Goal: Task Accomplishment & Management: Use online tool/utility

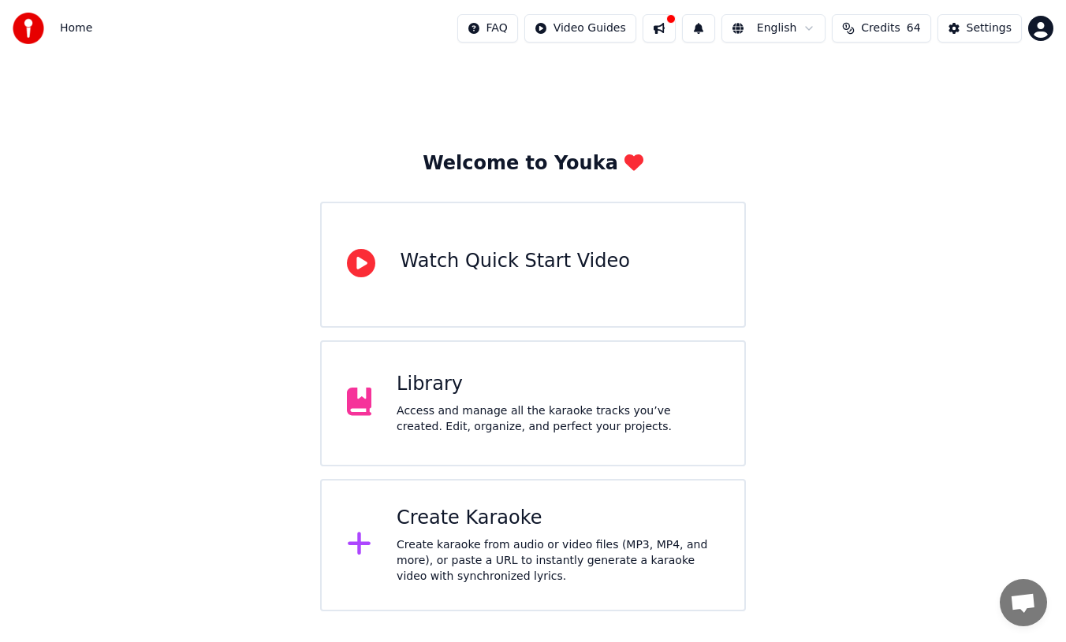
click at [481, 404] on div "Access and manage all the karaoke tracks you’ve created. Edit, organize, and pe…" at bounding box center [558, 420] width 322 height 32
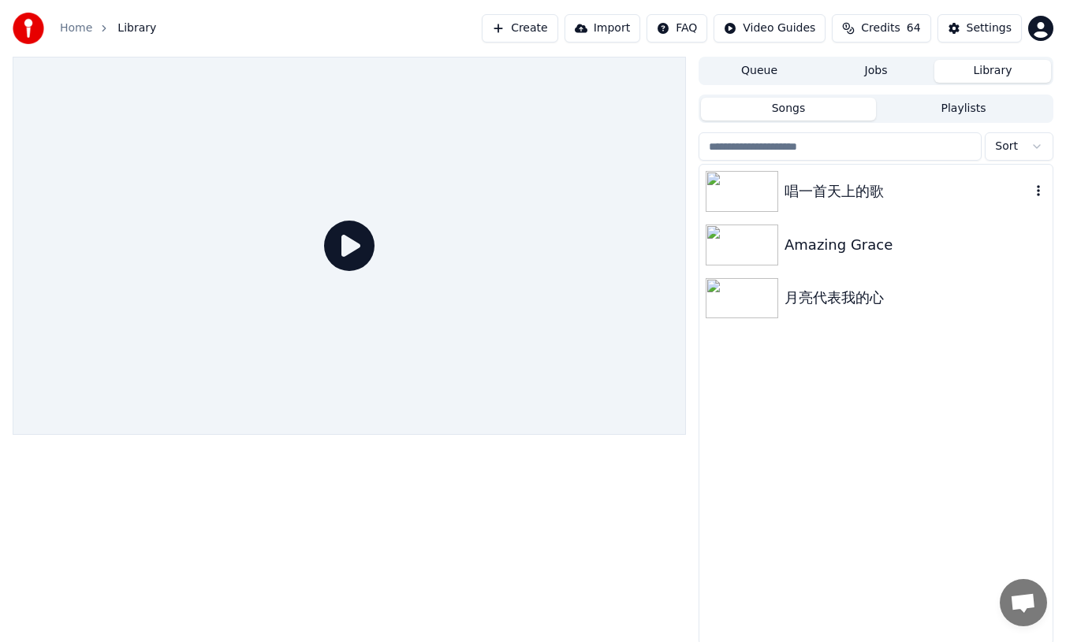
click at [777, 189] on img at bounding box center [742, 191] width 73 height 41
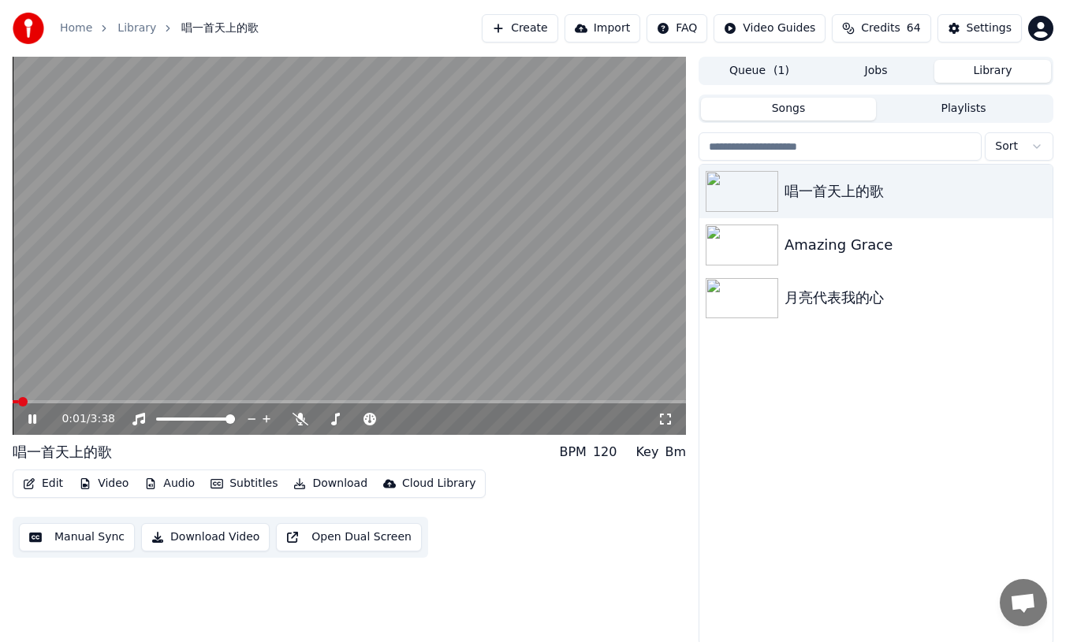
click at [51, 487] on button "Edit" at bounding box center [43, 484] width 53 height 22
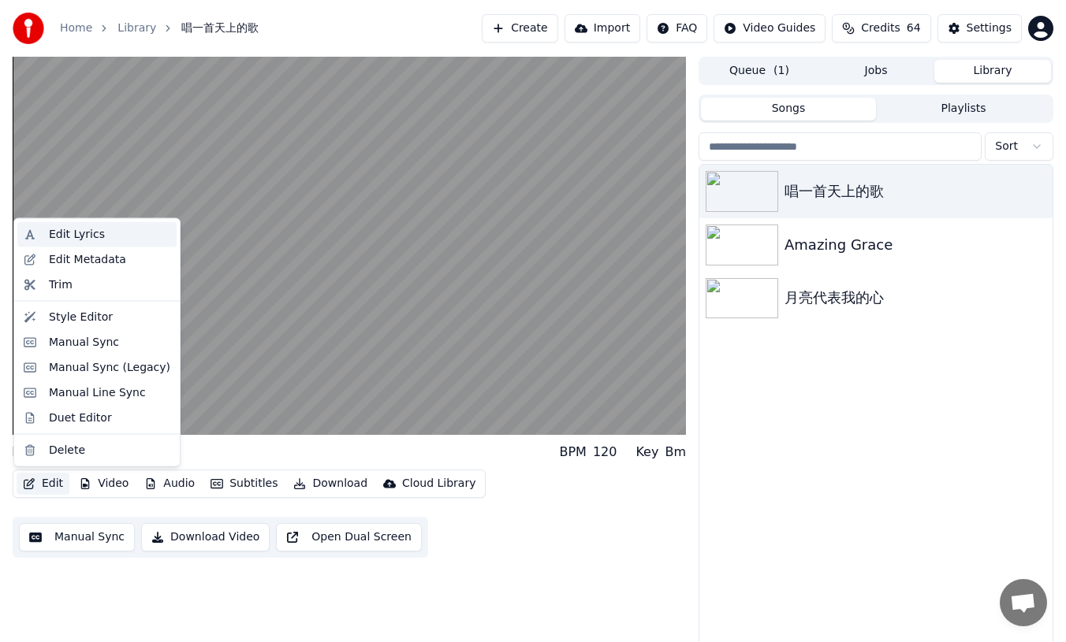
click at [85, 235] on div "Edit Lyrics" at bounding box center [77, 235] width 56 height 16
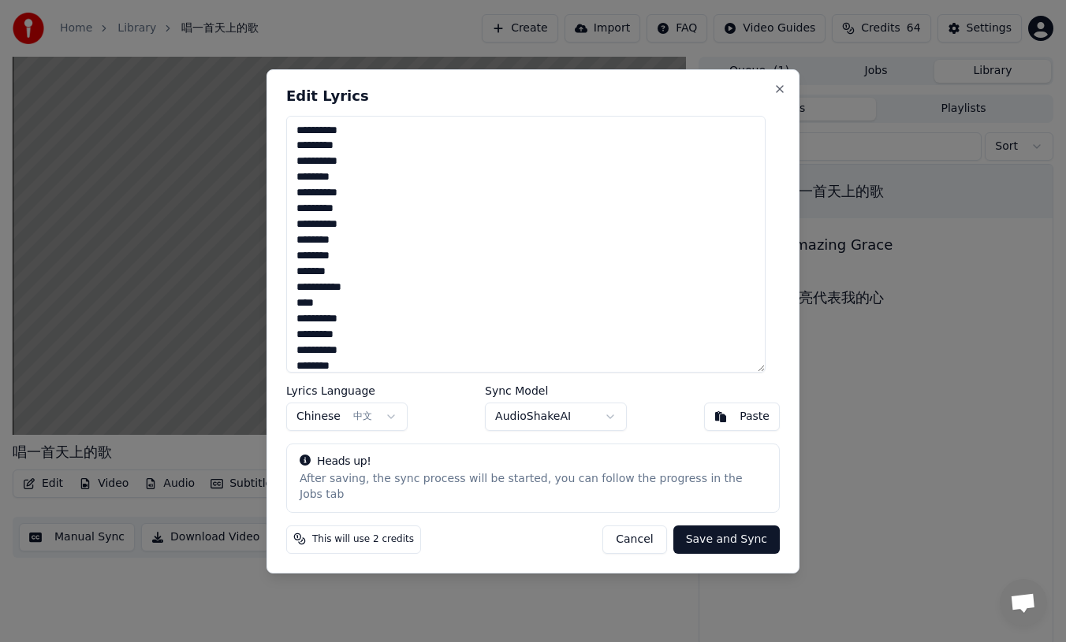
click at [313, 294] on textarea "**********" at bounding box center [525, 244] width 479 height 257
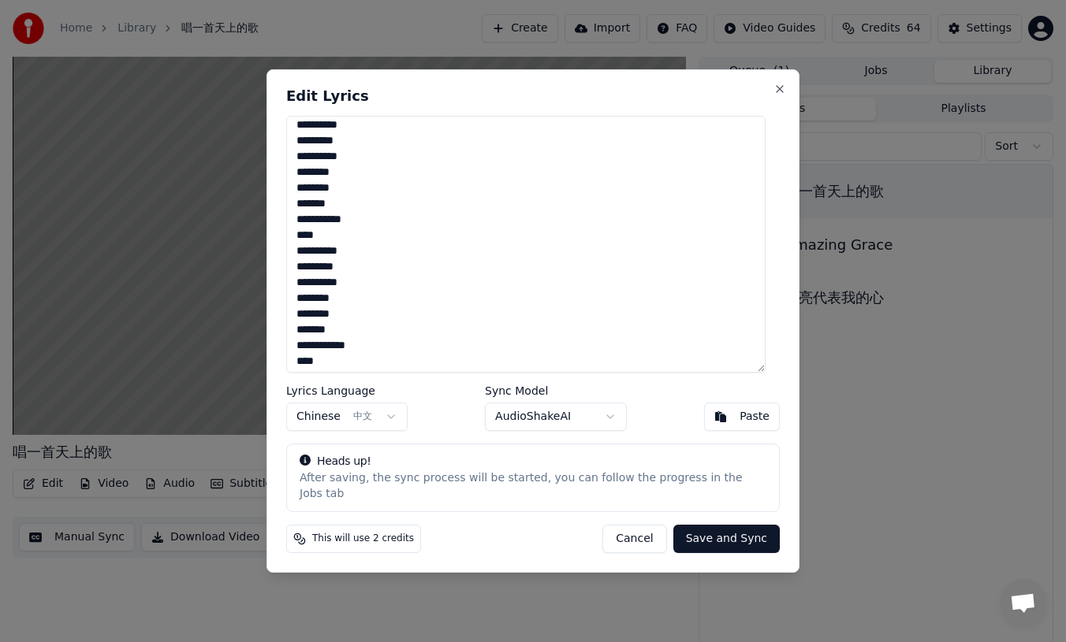
scroll to position [72, 0]
click at [314, 348] on textarea "**********" at bounding box center [525, 244] width 479 height 257
click at [314, 325] on textarea "**********" at bounding box center [525, 244] width 479 height 257
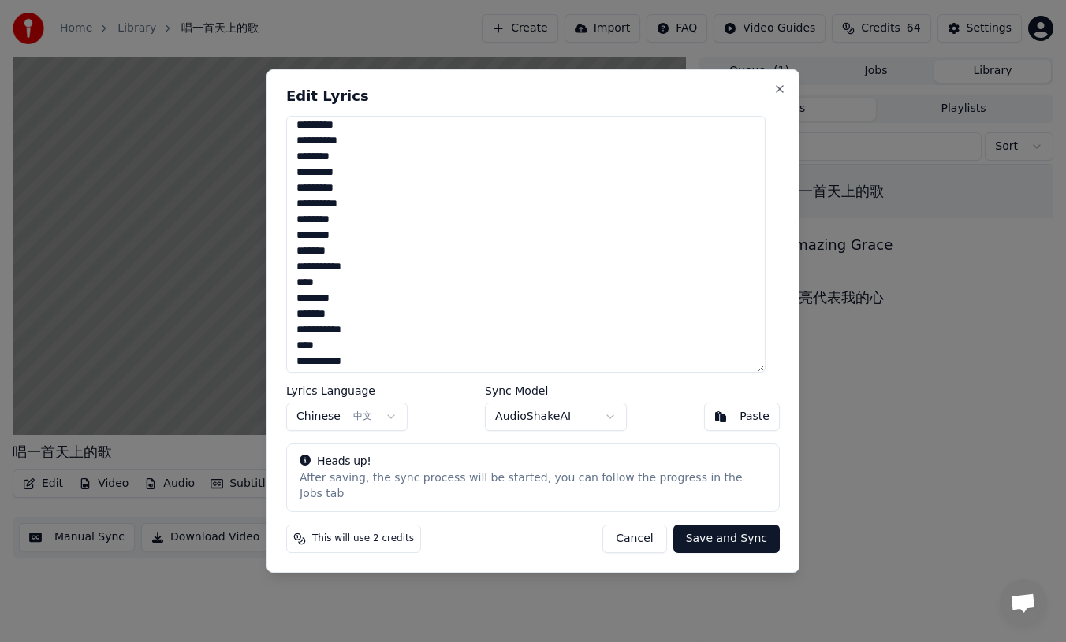
click at [315, 341] on textarea "**********" at bounding box center [525, 244] width 479 height 257
click at [315, 373] on textarea "**********" at bounding box center [525, 244] width 479 height 257
click at [520, 313] on textarea "**********" at bounding box center [525, 244] width 479 height 257
type textarea "**********"
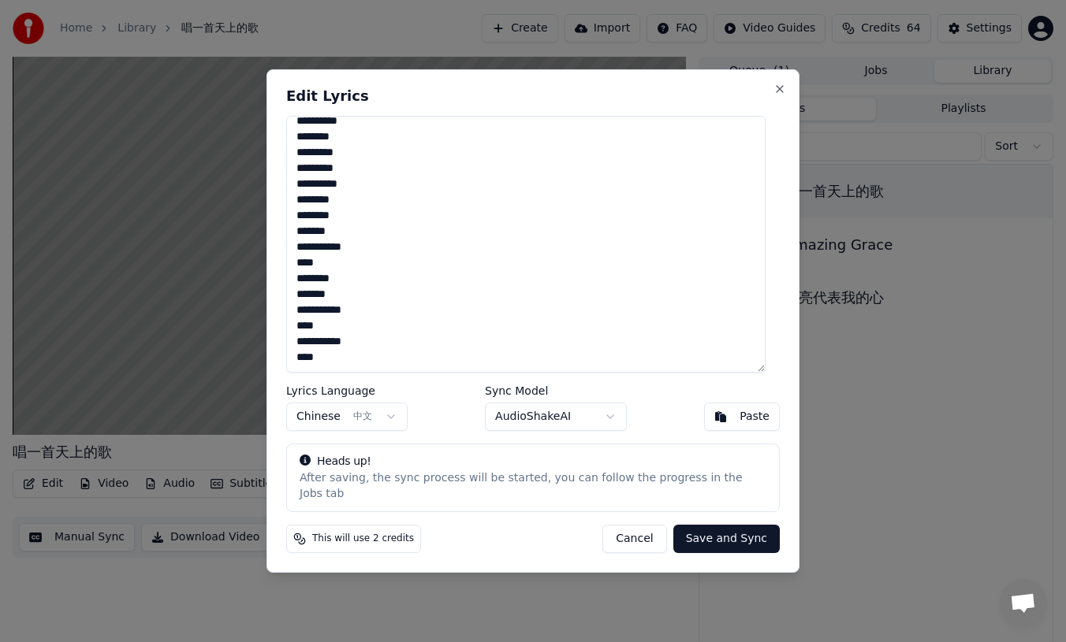
click at [730, 538] on button "Save and Sync" at bounding box center [726, 539] width 106 height 28
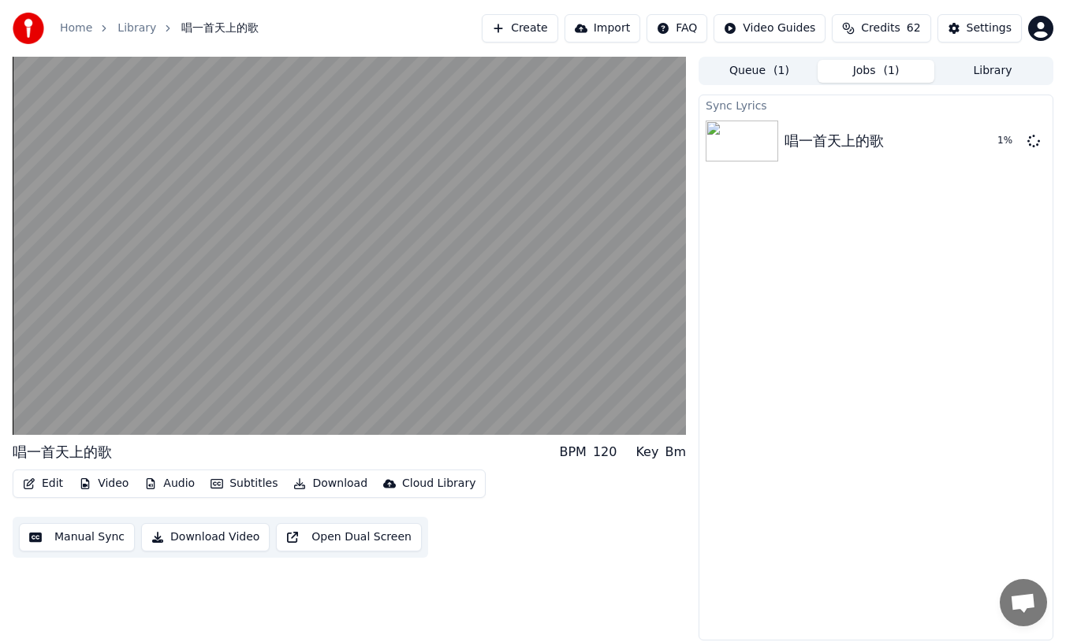
click at [326, 483] on button "Download" at bounding box center [330, 484] width 87 height 22
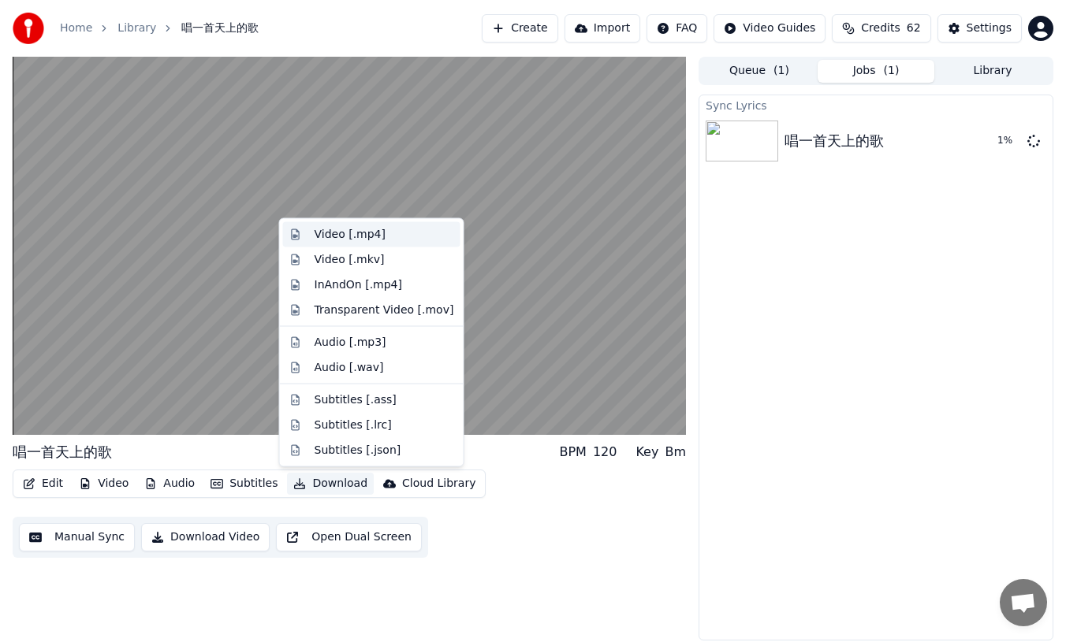
click at [358, 233] on div "Video [.mp4]" at bounding box center [350, 235] width 71 height 16
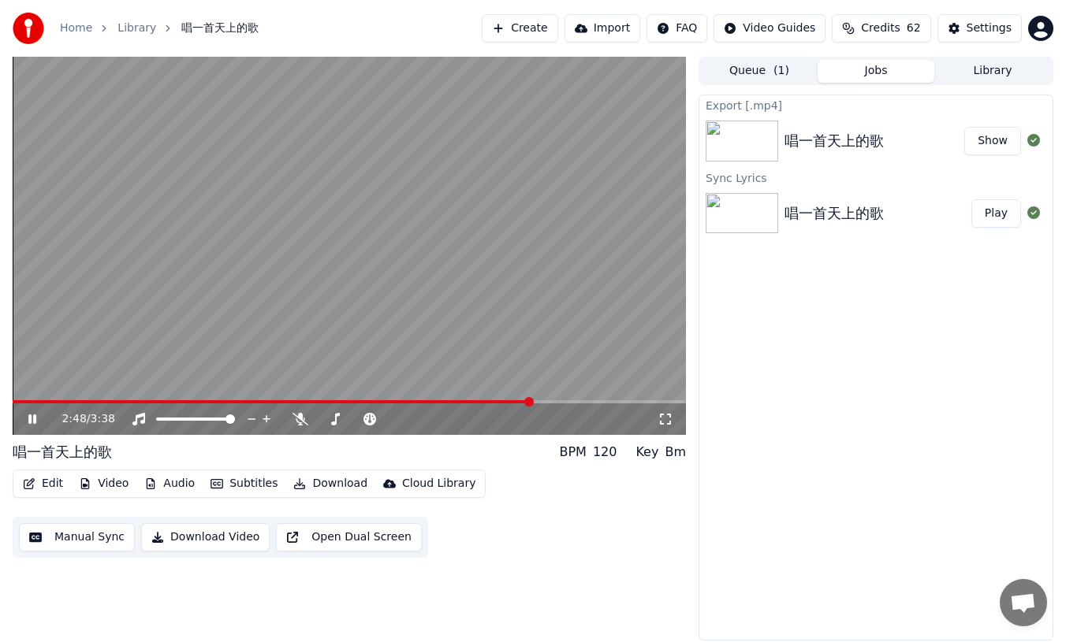
click at [332, 486] on button "Download" at bounding box center [330, 484] width 87 height 22
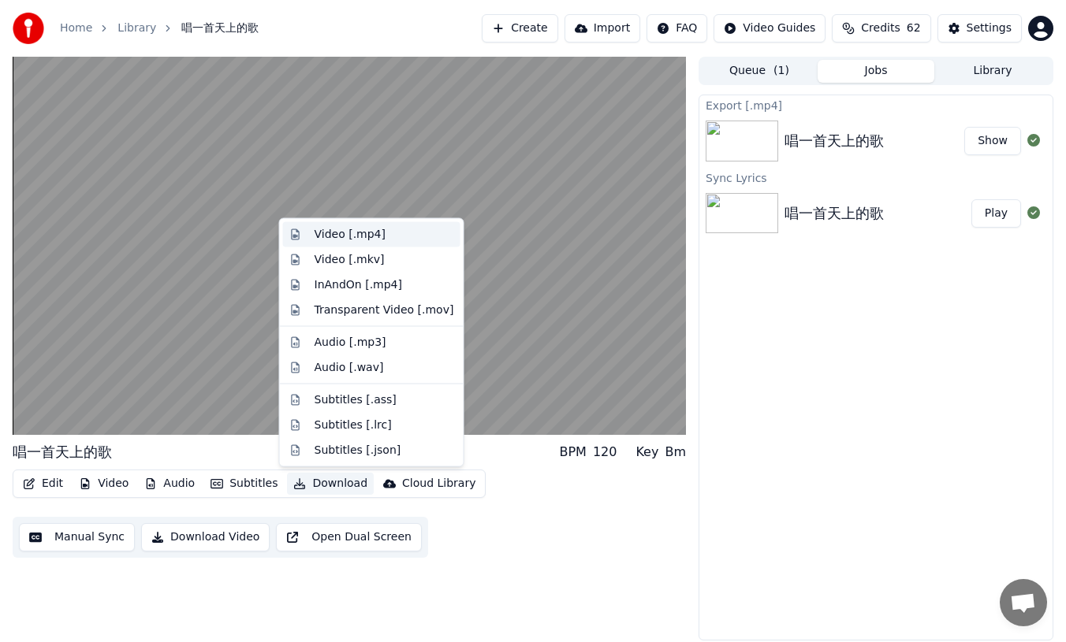
click at [362, 233] on div "Video [.mp4]" at bounding box center [350, 235] width 71 height 16
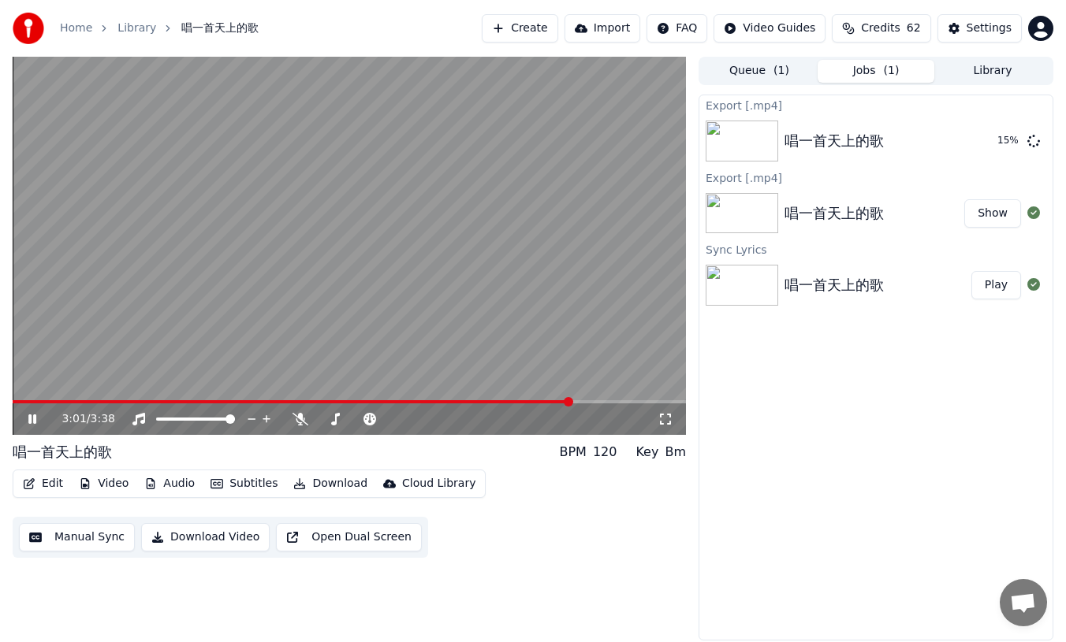
click at [985, 220] on button "Show" at bounding box center [992, 213] width 57 height 28
click at [986, 137] on button "Show" at bounding box center [992, 141] width 57 height 28
click at [108, 535] on button "Manual Sync" at bounding box center [77, 537] width 116 height 28
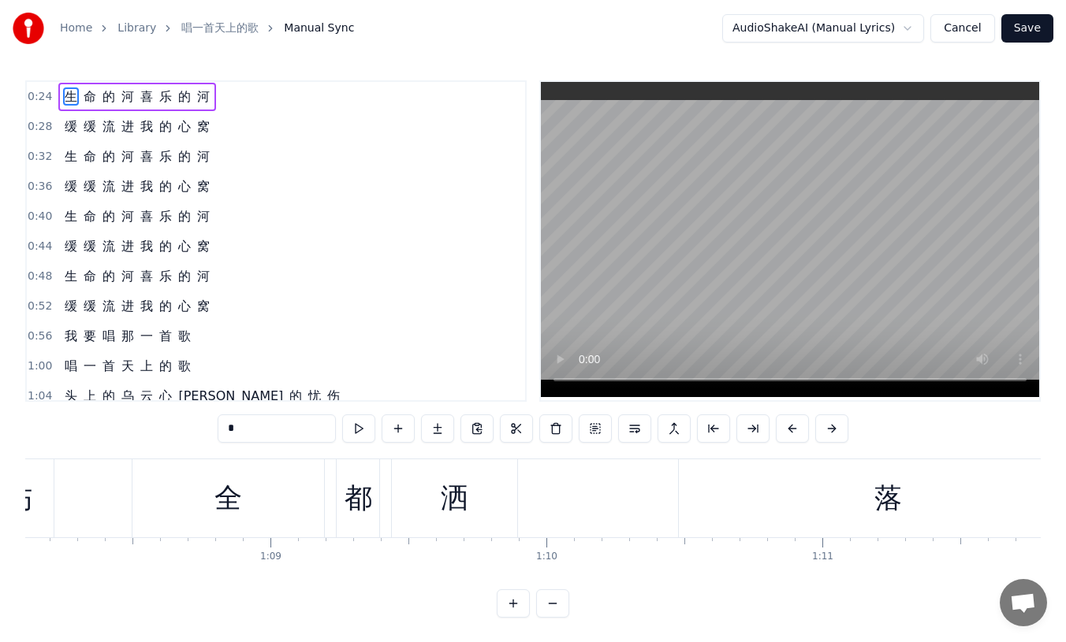
scroll to position [0, 18800]
click at [672, 496] on div "落" at bounding box center [880, 499] width 418 height 78
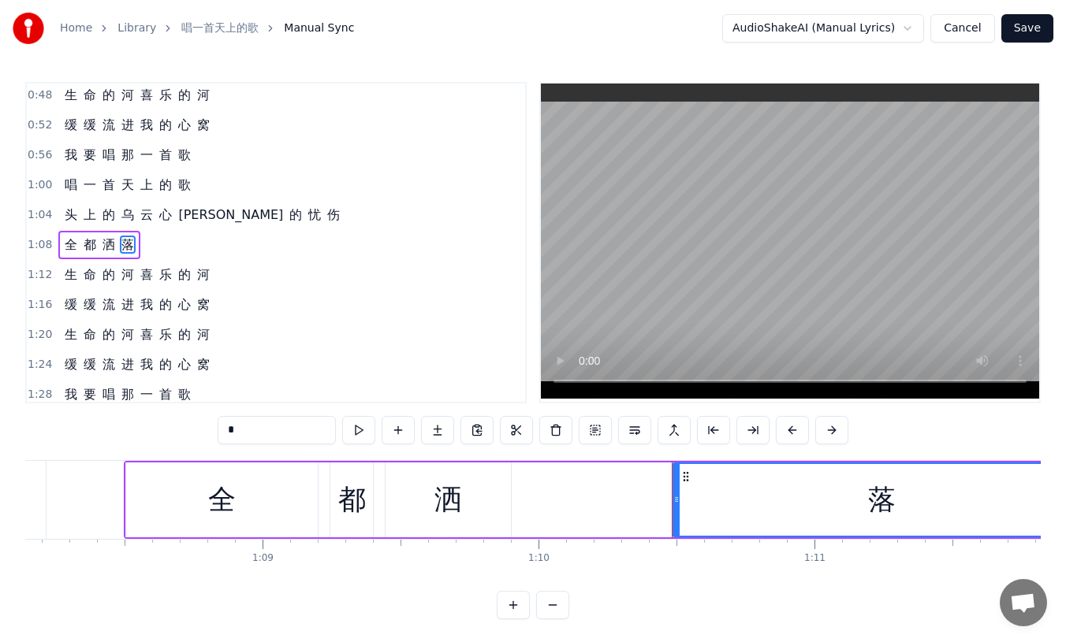
scroll to position [185, 0]
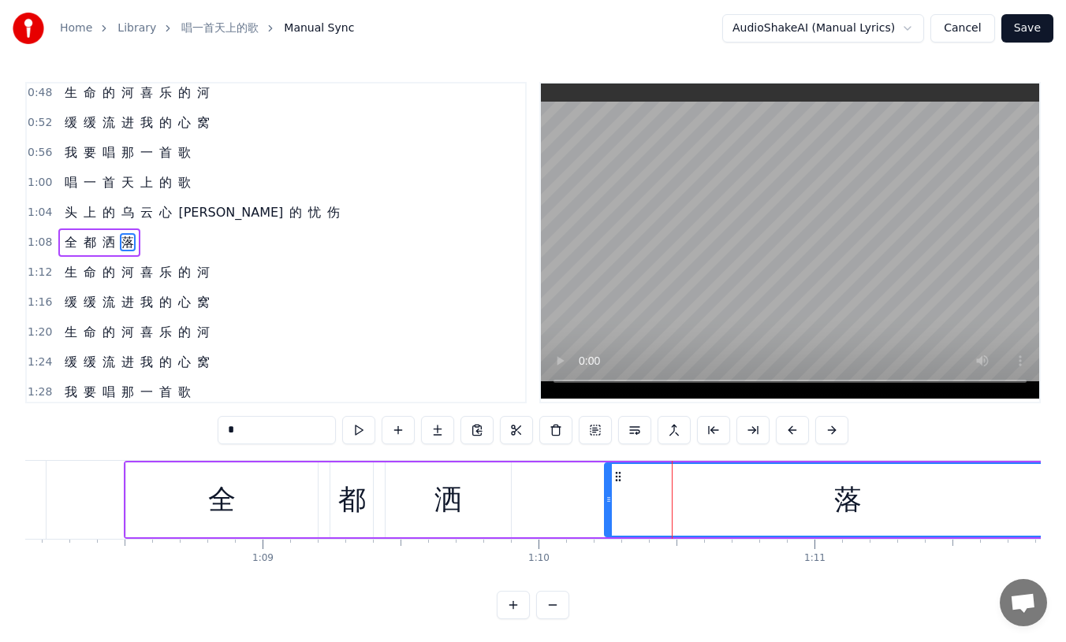
drag, startPoint x: 676, startPoint y: 498, endPoint x: 609, endPoint y: 495, distance: 67.9
click at [609, 495] on icon at bounding box center [608, 499] width 6 height 13
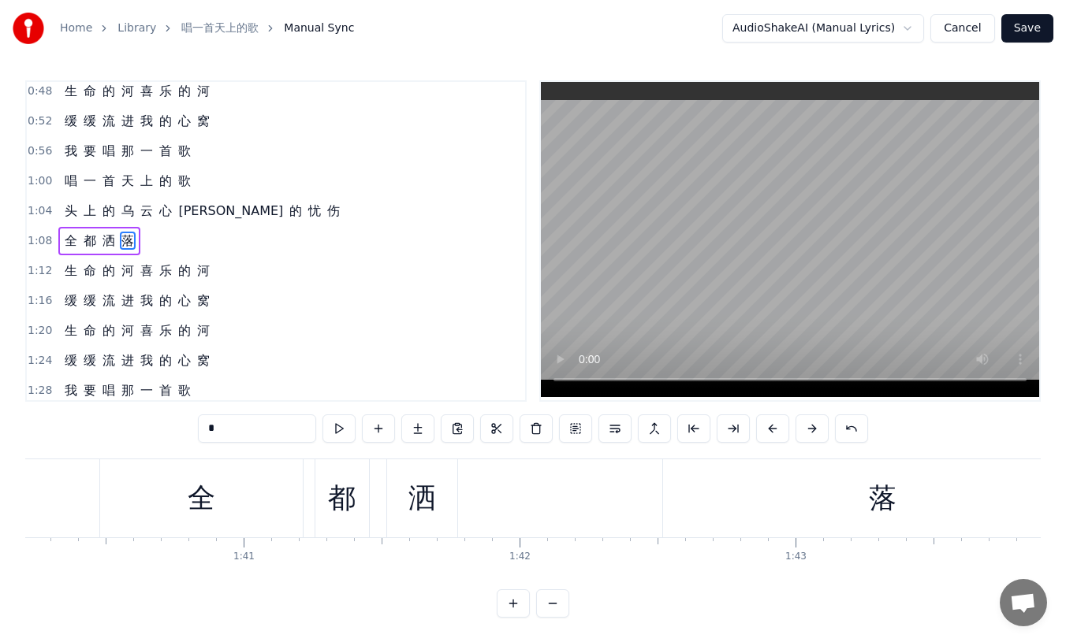
scroll to position [0, 27651]
click at [683, 499] on div "落" at bounding box center [880, 499] width 440 height 78
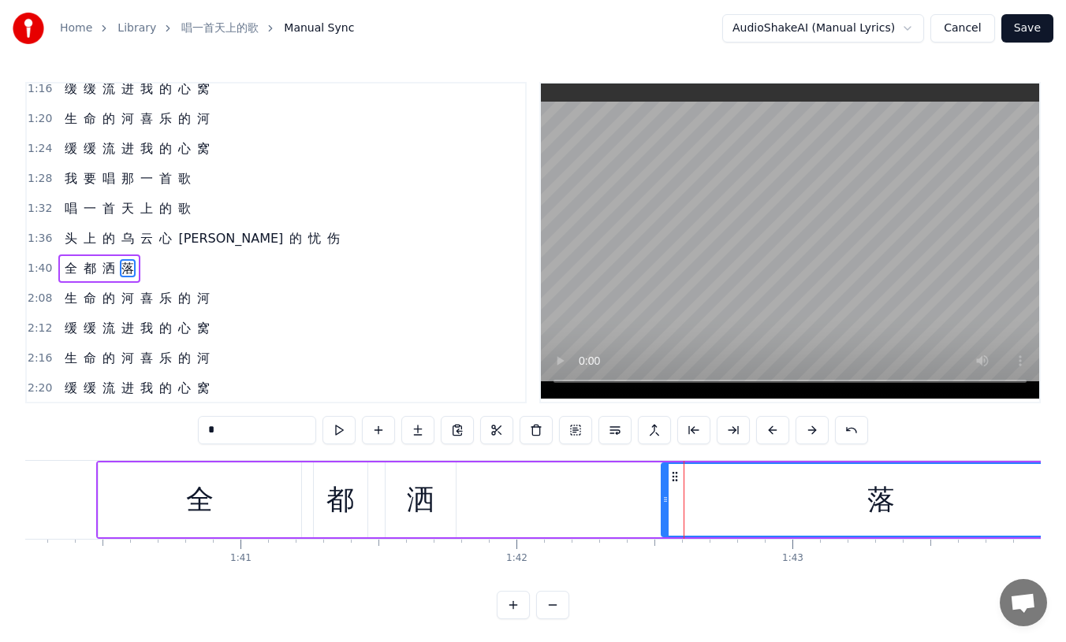
scroll to position [425, 0]
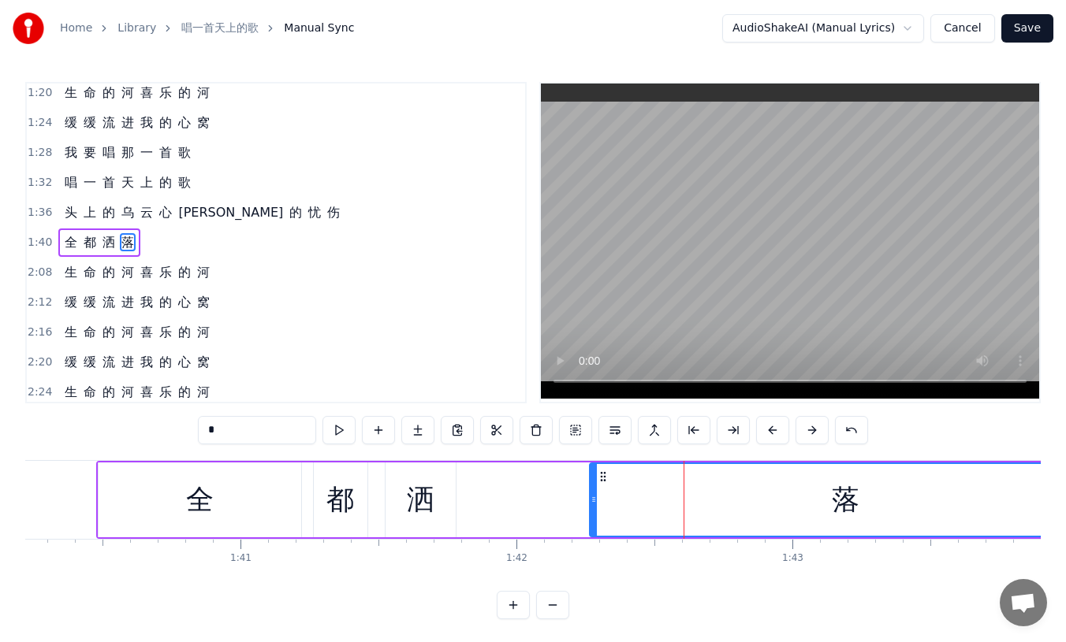
drag, startPoint x: 665, startPoint y: 497, endPoint x: 593, endPoint y: 494, distance: 72.6
click at [593, 494] on icon at bounding box center [593, 499] width 6 height 13
click at [508, 449] on div "0:24 生 命 的 河 喜 乐 的 河 0:28 缓 缓 流 进 我 的 心 窝 0:32 生 命 的 河 喜 乐 的 河 0:36 缓 缓 流 进 我 的…" at bounding box center [532, 351] width 1015 height 538
click at [523, 445] on div "*" at bounding box center [533, 432] width 670 height 32
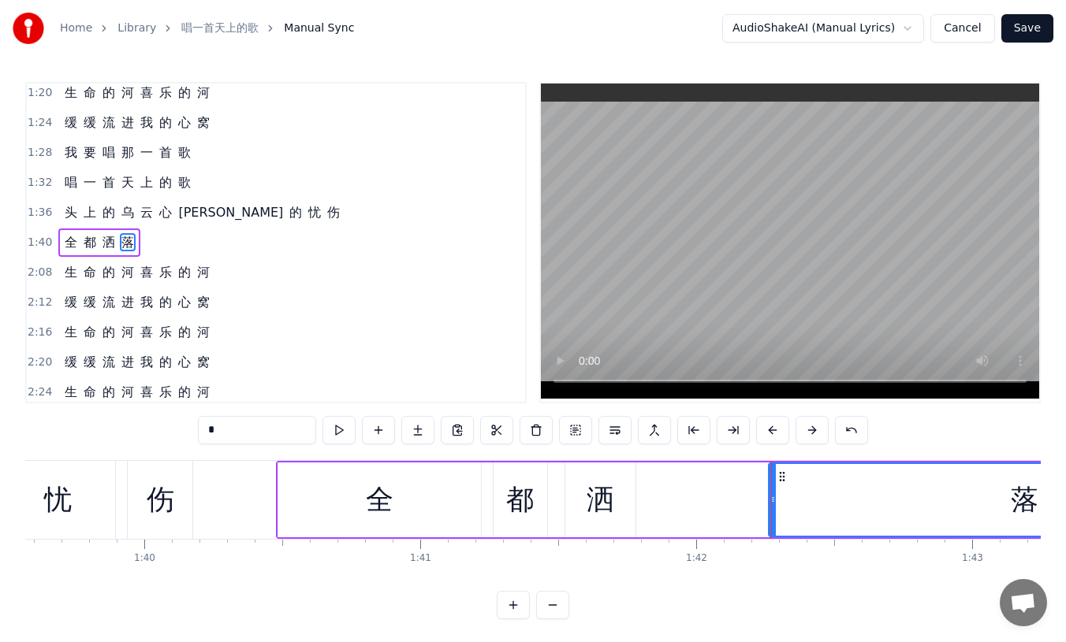
scroll to position [0, 27379]
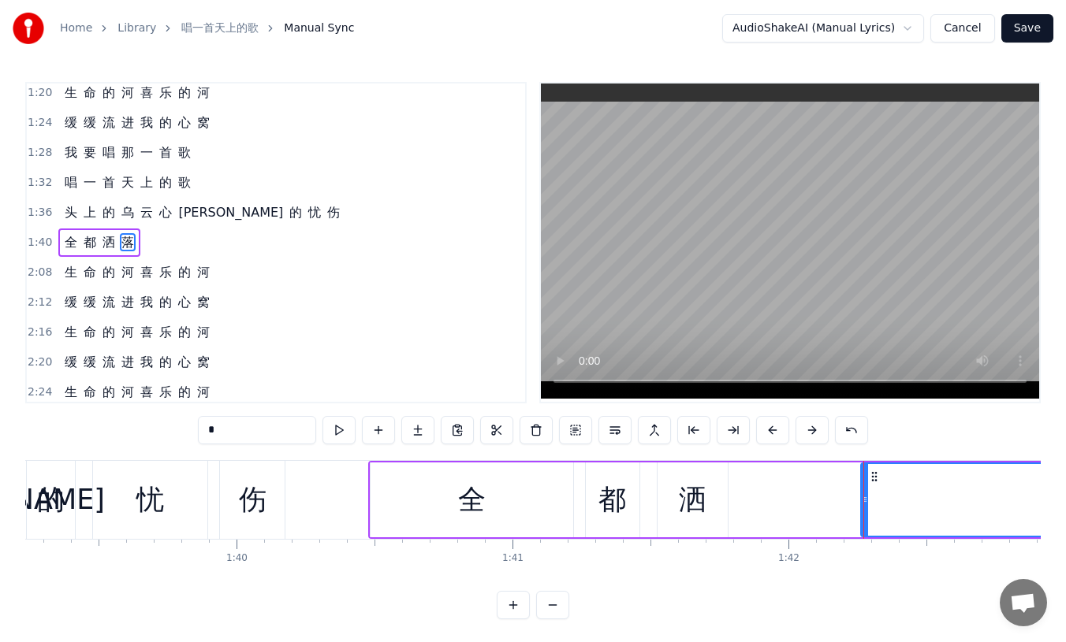
click at [611, 449] on div "0:24 生 命 的 河 喜 乐 的 河 0:28 缓 缓 流 进 我 的 心 窝 0:32 生 命 的 河 喜 乐 的 河 0:36 缓 缓 流 进 我 的…" at bounding box center [532, 351] width 1015 height 538
click at [478, 500] on div "全" at bounding box center [472, 500] width 28 height 42
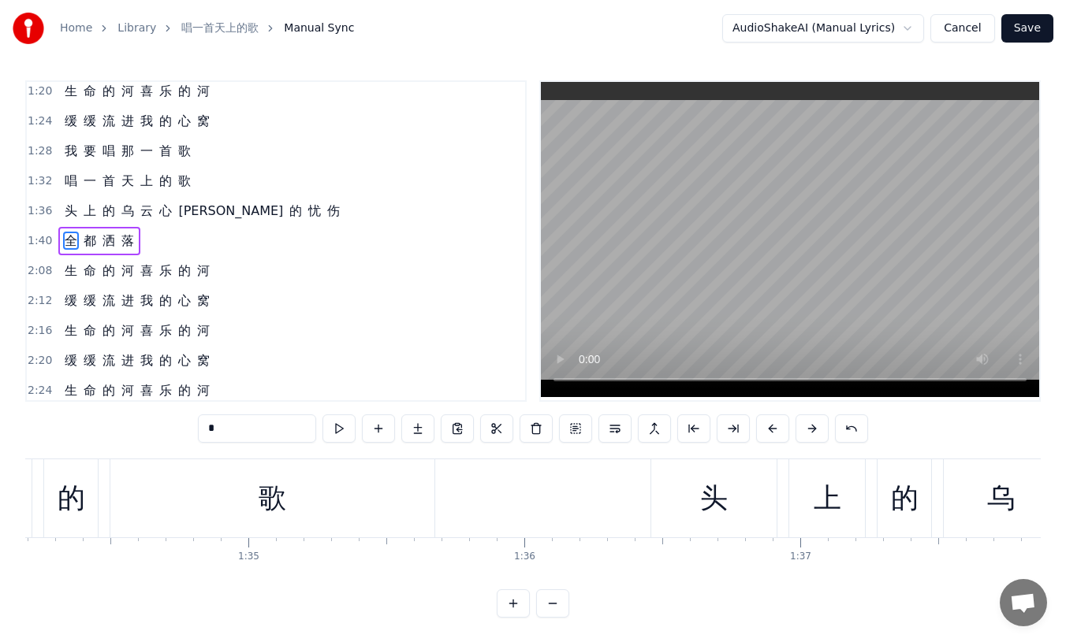
scroll to position [0, 25986]
click at [715, 482] on div "头" at bounding box center [716, 499] width 28 height 42
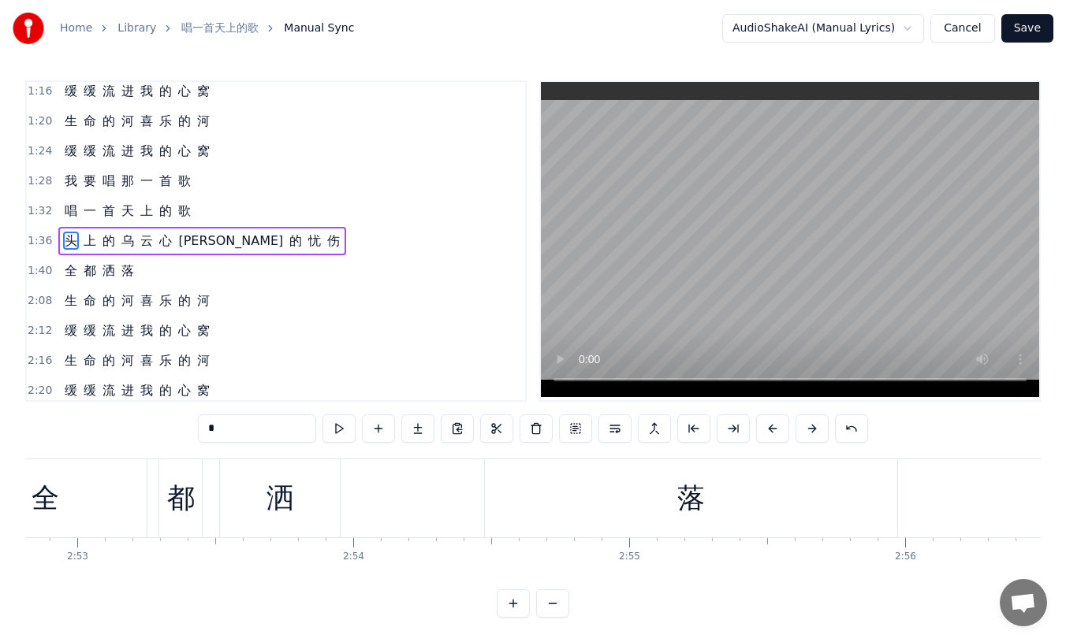
scroll to position [0, 47702]
click at [714, 495] on div "落" at bounding box center [669, 499] width 412 height 78
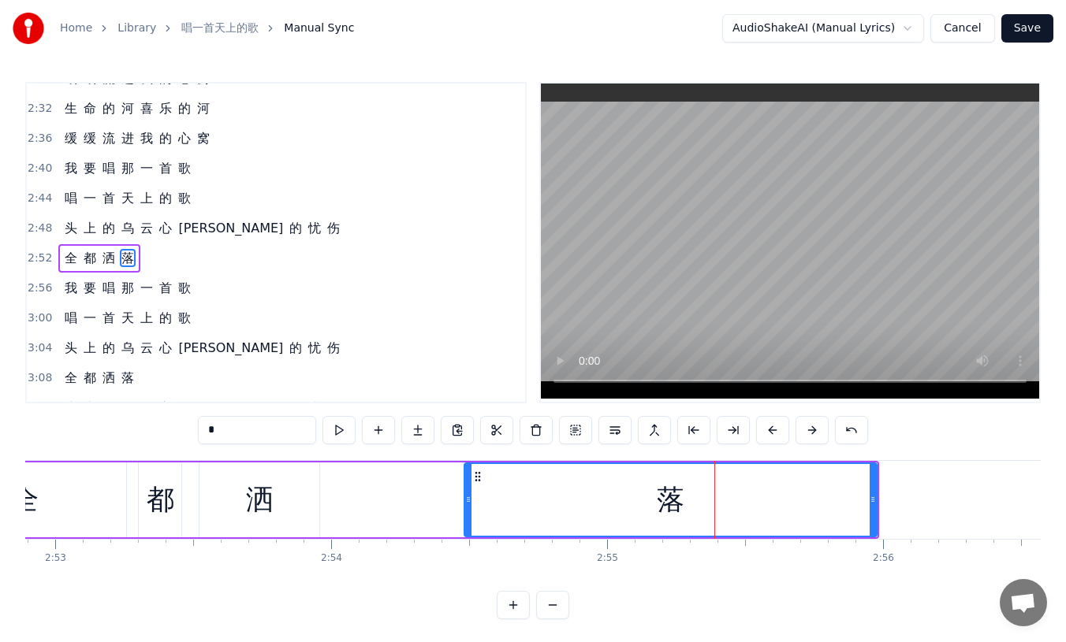
scroll to position [784, 0]
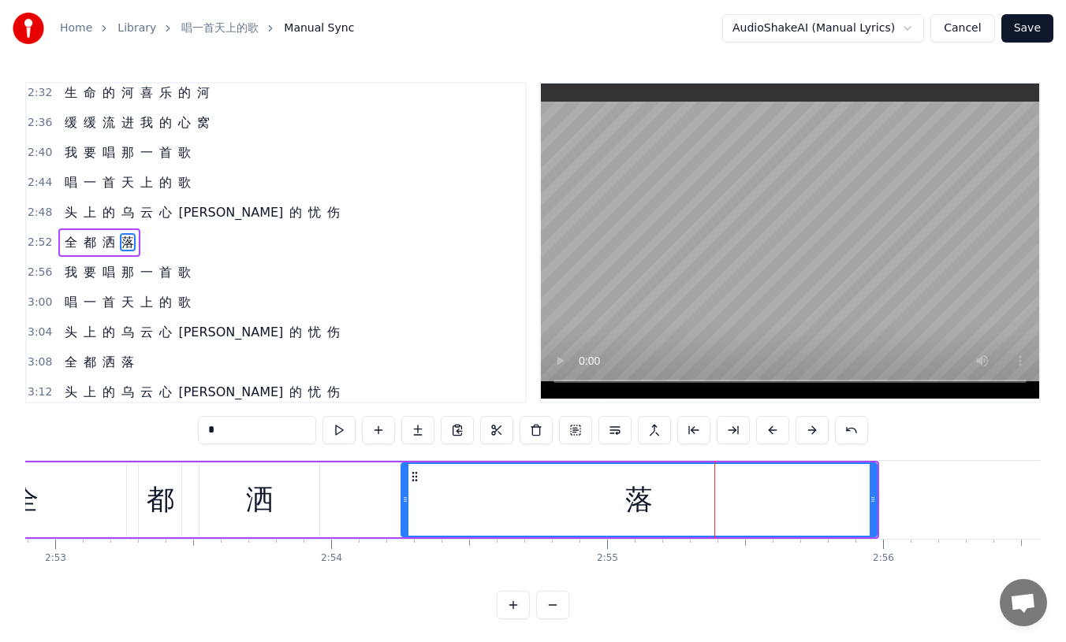
drag, startPoint x: 467, startPoint y: 501, endPoint x: 403, endPoint y: 498, distance: 63.9
click at [403, 498] on icon at bounding box center [405, 499] width 6 height 13
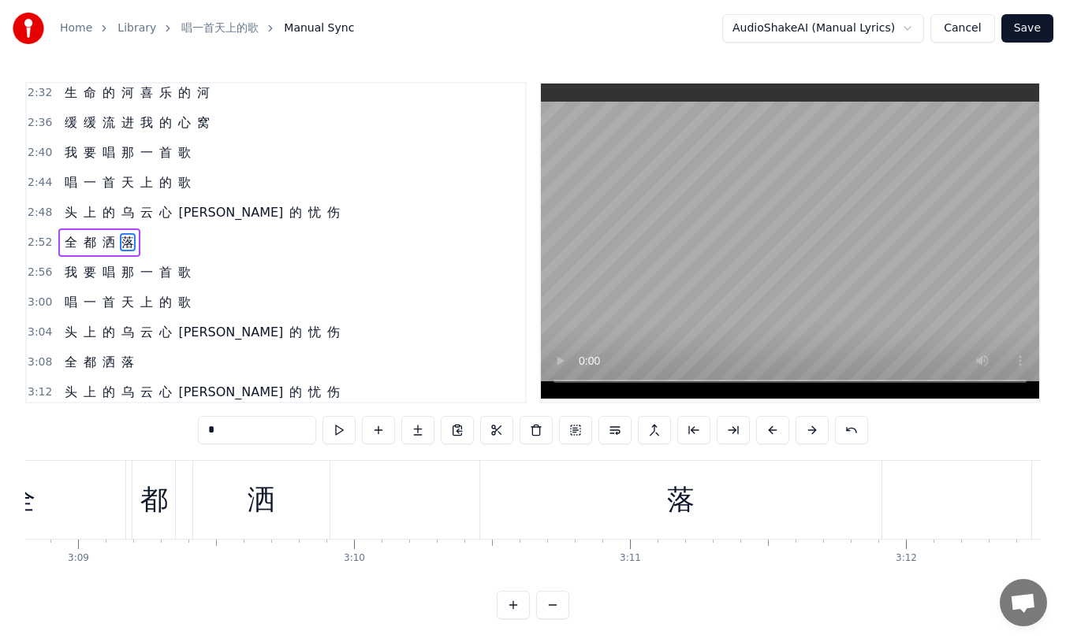
scroll to position [0, 52102]
click at [624, 504] on div "落" at bounding box center [672, 500] width 401 height 78
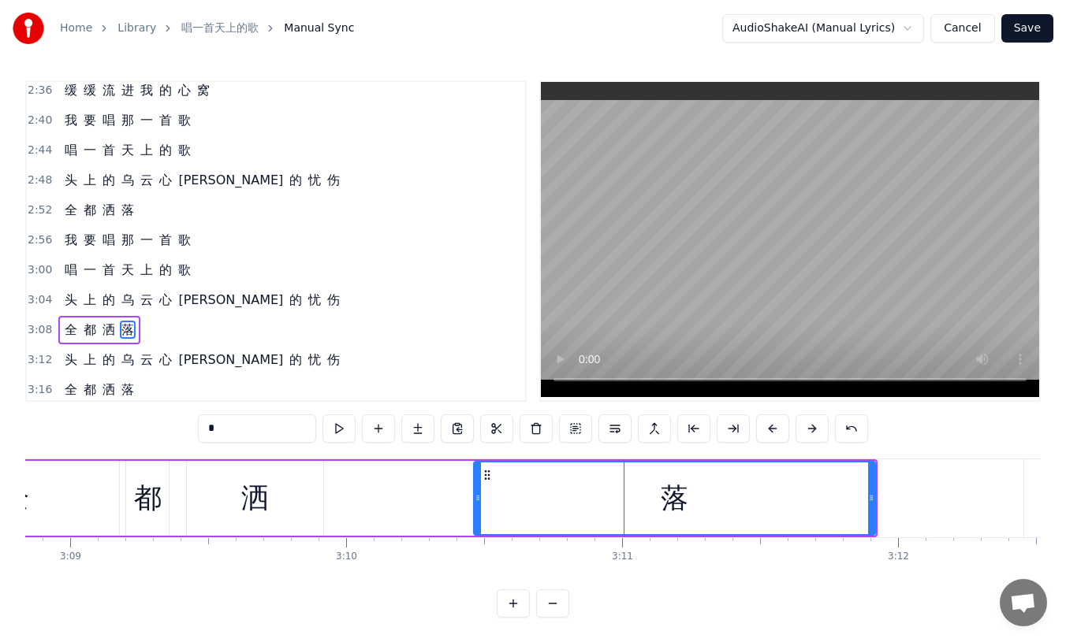
scroll to position [820, 0]
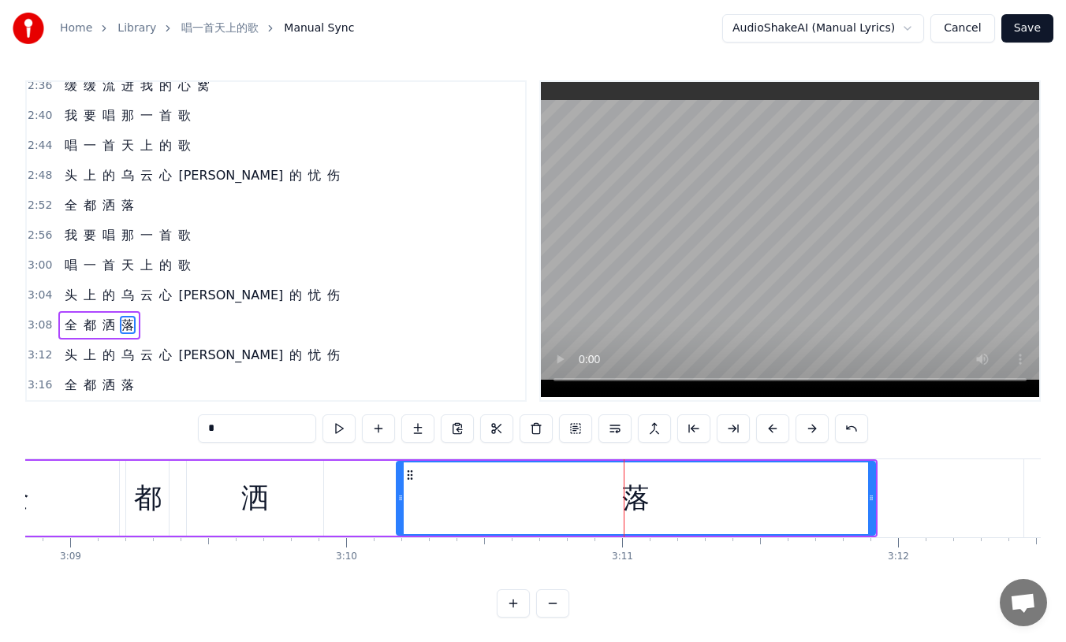
drag, startPoint x: 477, startPoint y: 508, endPoint x: 400, endPoint y: 507, distance: 77.3
click at [400, 507] on div at bounding box center [400, 499] width 6 height 72
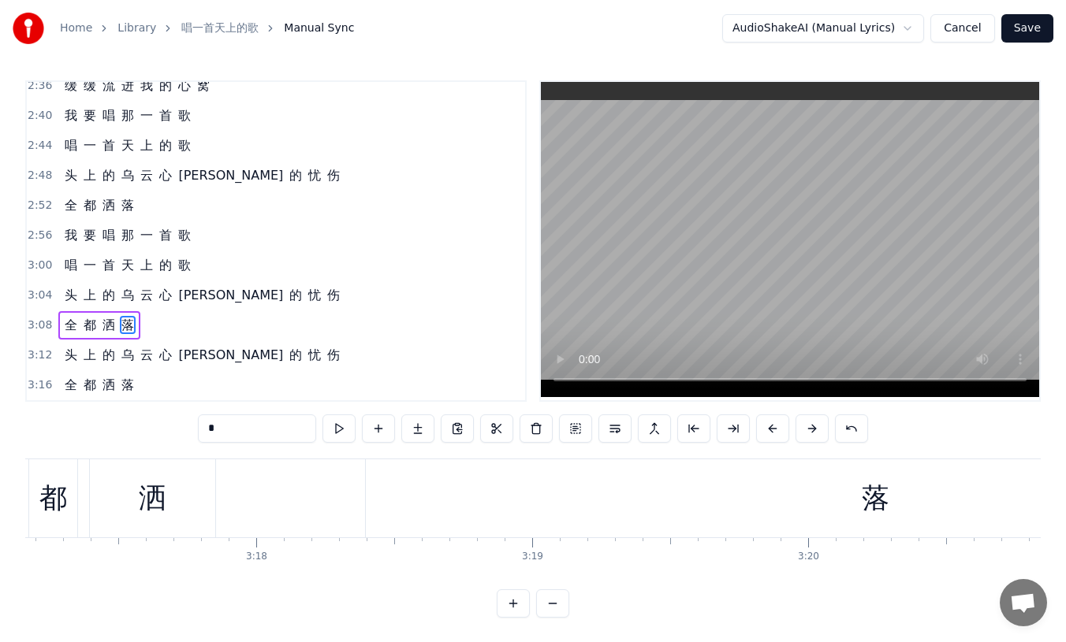
scroll to position [0, 54472]
click at [740, 502] on div "落" at bounding box center [801, 499] width 1019 height 78
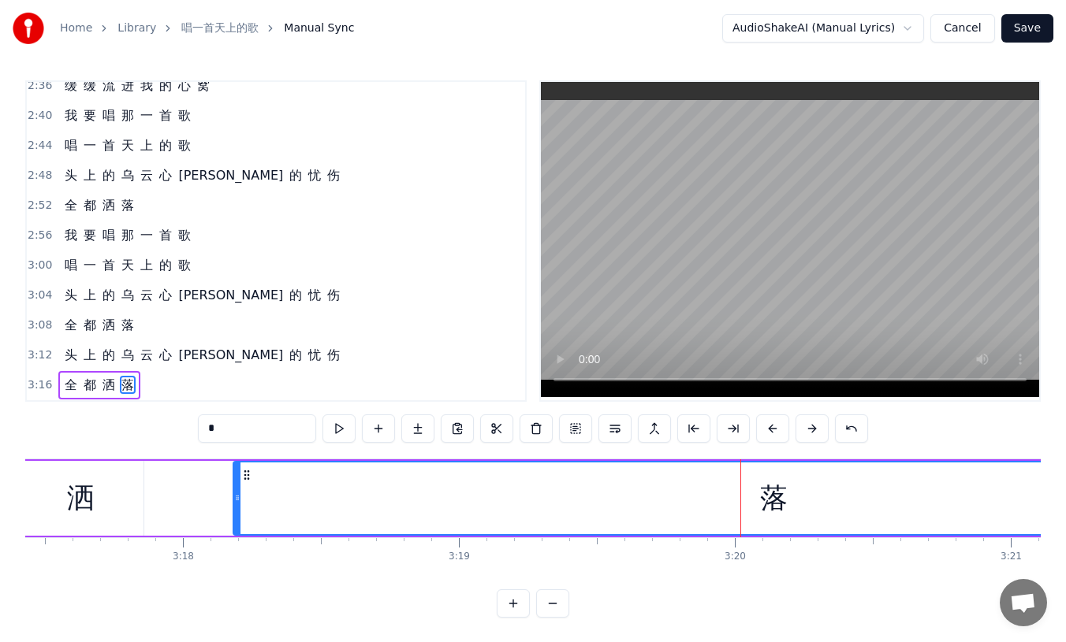
drag, startPoint x: 295, startPoint y: 498, endPoint x: 222, endPoint y: 490, distance: 73.8
click at [234, 490] on div at bounding box center [237, 499] width 6 height 72
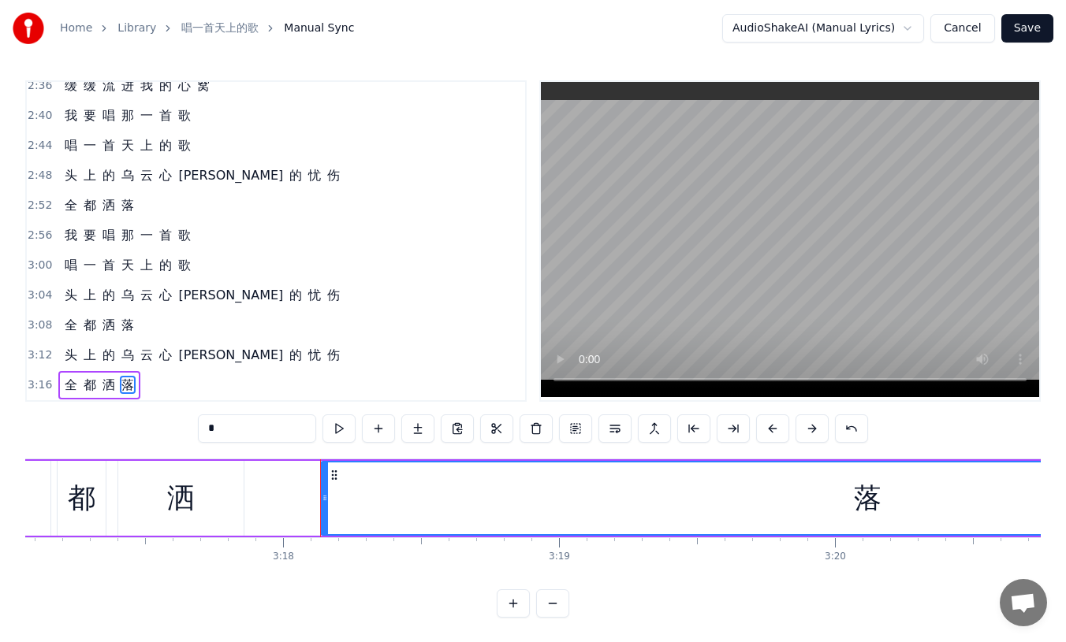
scroll to position [0, 54362]
click at [781, 505] on div "落" at bounding box center [877, 499] width 1091 height 72
click at [244, 461] on div "洒" at bounding box center [191, 498] width 127 height 75
type input "*"
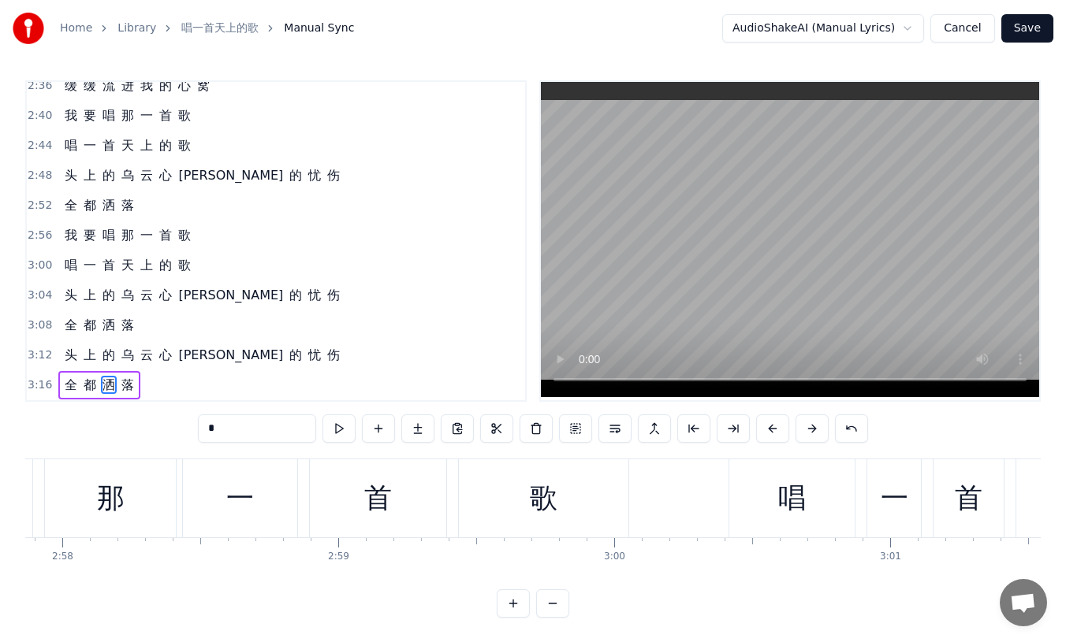
scroll to position [0, 49035]
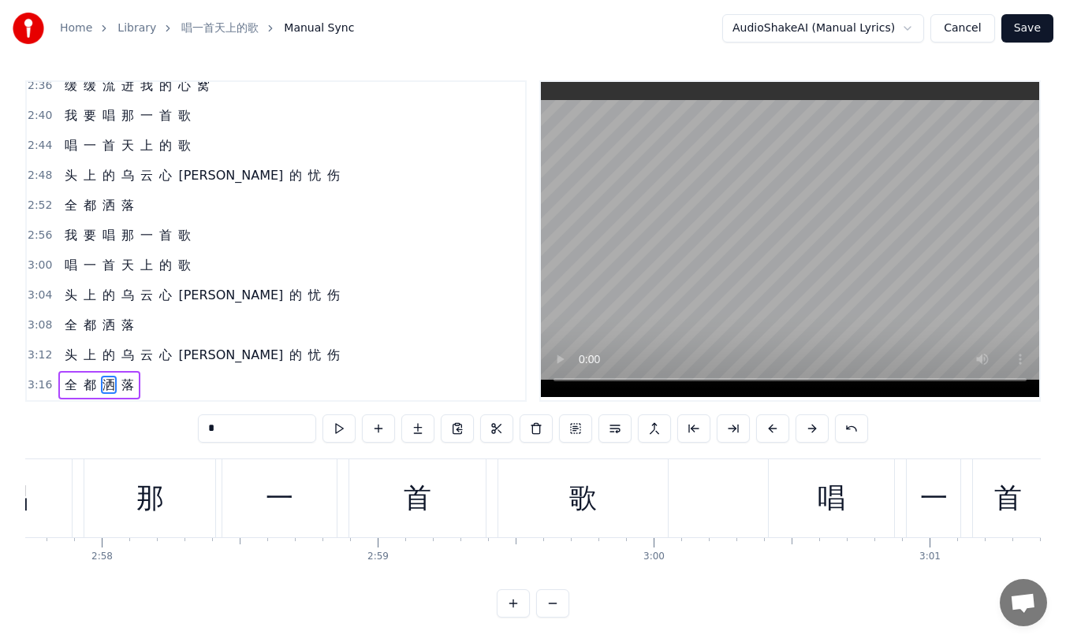
click at [1028, 30] on button "Save" at bounding box center [1027, 28] width 52 height 28
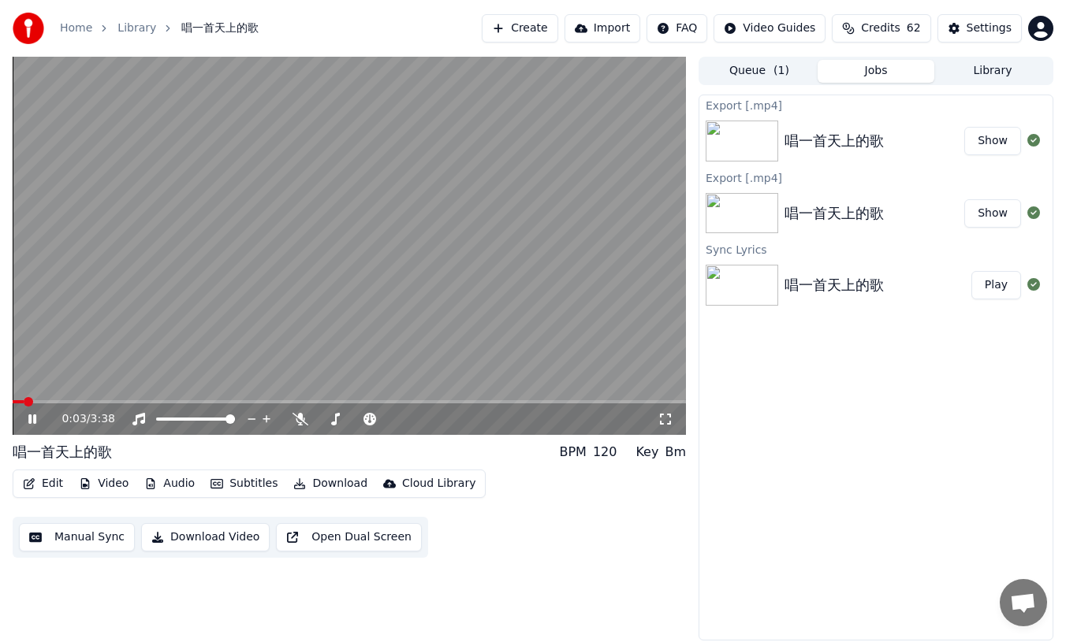
click at [365, 403] on span at bounding box center [349, 401] width 673 height 3
click at [322, 406] on div "1:56 / 3:38" at bounding box center [349, 420] width 673 height 32
click at [330, 401] on span at bounding box center [171, 401] width 317 height 3
click at [483, 404] on div "1:46 / 3:38" at bounding box center [349, 420] width 673 height 32
click at [49, 486] on button "Edit" at bounding box center [43, 484] width 53 height 22
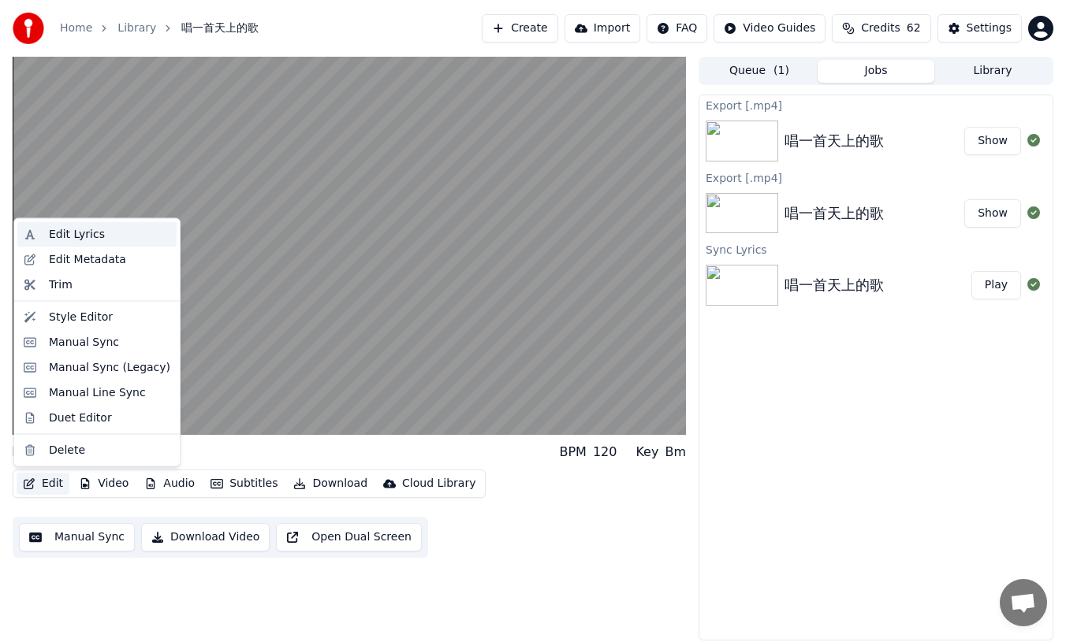
click at [83, 236] on div "Edit Lyrics" at bounding box center [77, 235] width 56 height 16
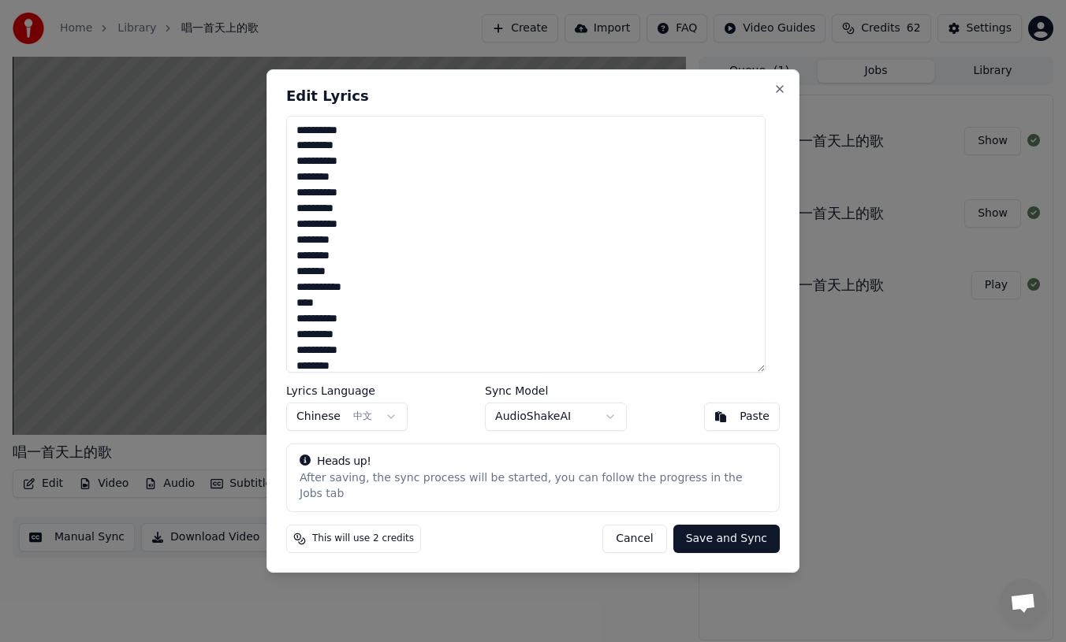
click at [631, 531] on button "Cancel" at bounding box center [634, 539] width 64 height 28
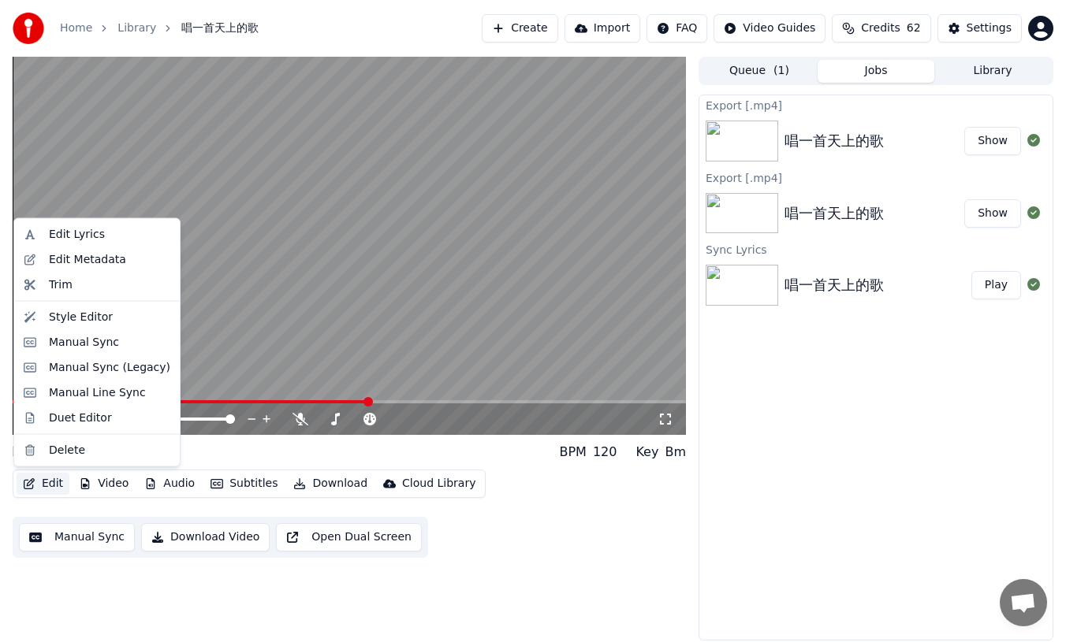
click at [57, 488] on button "Edit" at bounding box center [43, 484] width 53 height 22
click at [82, 259] on div "Edit Metadata" at bounding box center [87, 259] width 77 height 16
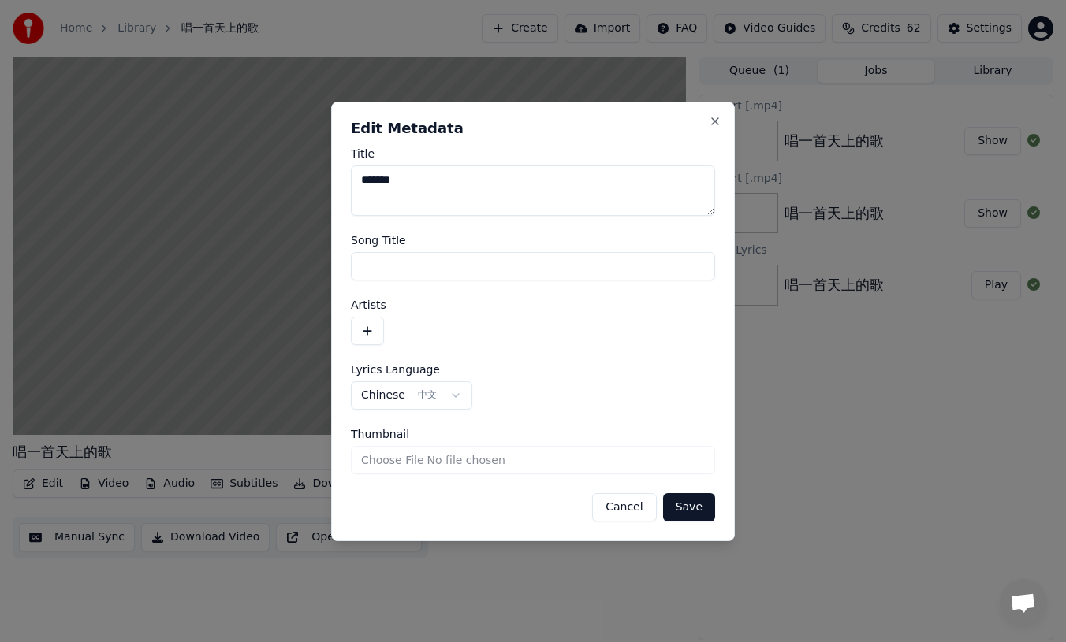
click at [631, 512] on button "Cancel" at bounding box center [624, 507] width 64 height 28
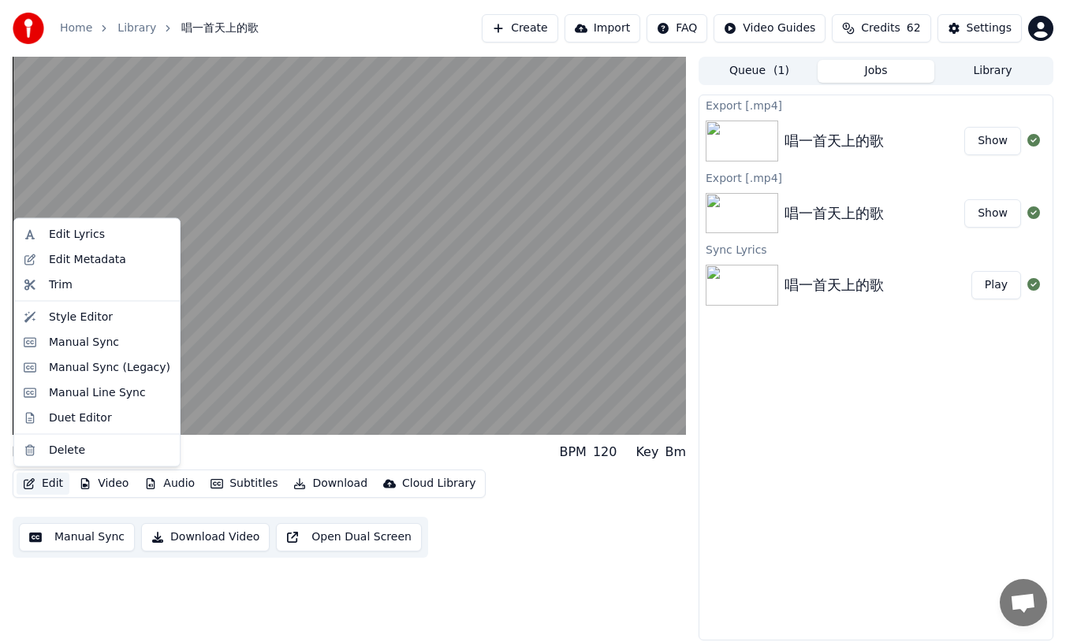
click at [63, 486] on button "Edit" at bounding box center [43, 484] width 53 height 22
click at [80, 318] on div "Style Editor" at bounding box center [81, 317] width 64 height 16
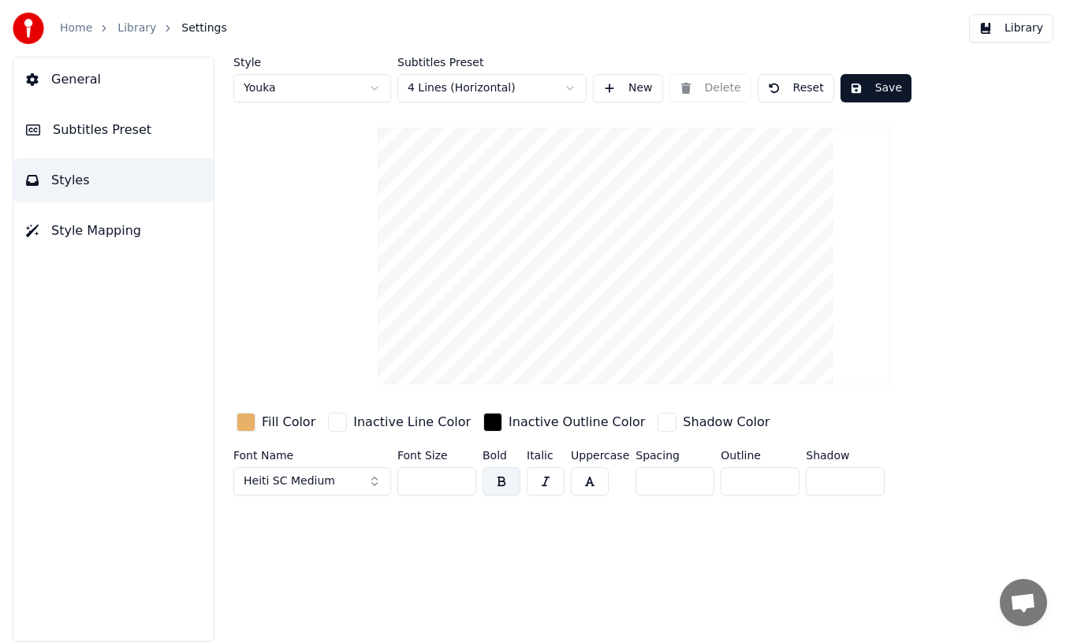
click at [880, 85] on button "Save" at bounding box center [875, 88] width 71 height 28
click at [87, 88] on span "General" at bounding box center [76, 79] width 50 height 19
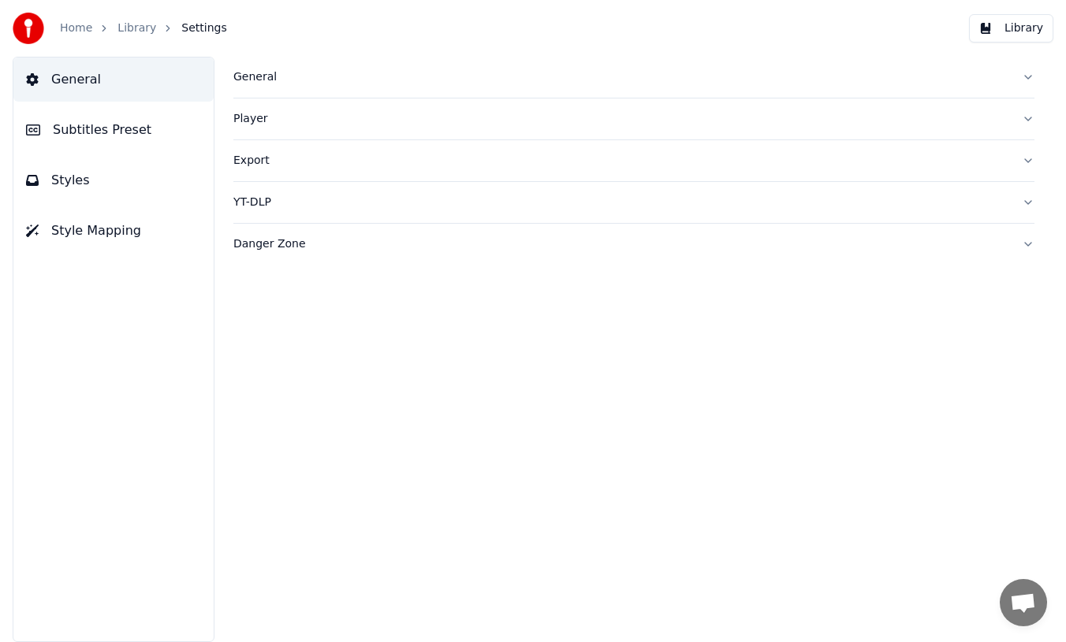
click at [56, 135] on span "Subtitles Preset" at bounding box center [102, 130] width 99 height 19
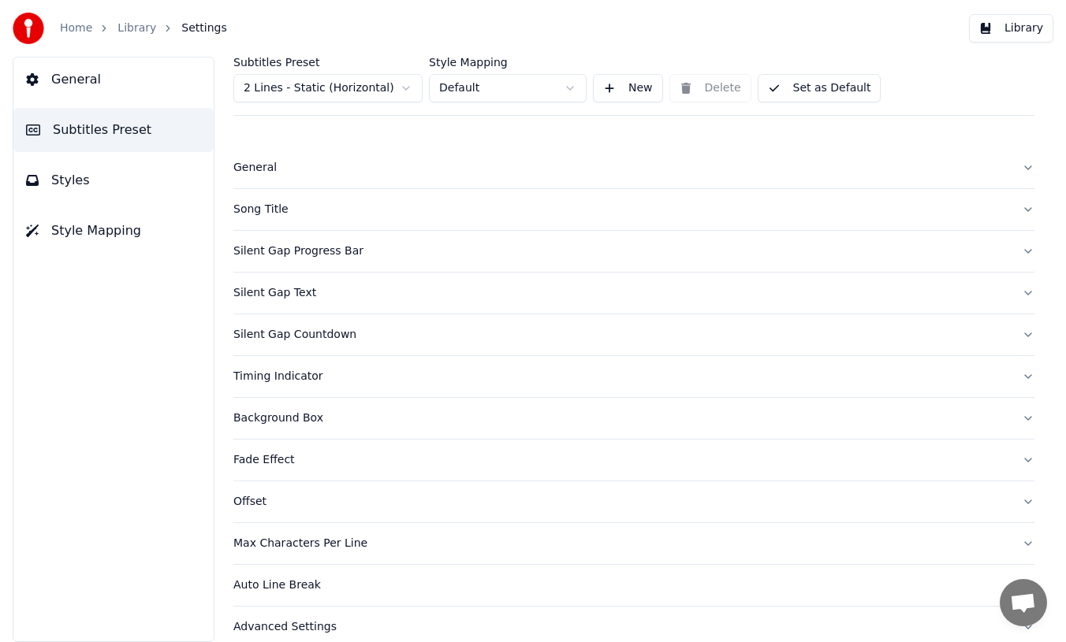
click at [398, 91] on html "Home Library Settings Library General Subtitles Preset Styles Style Mapping Sub…" at bounding box center [533, 321] width 1066 height 642
click at [1026, 33] on button "Library" at bounding box center [1011, 28] width 84 height 28
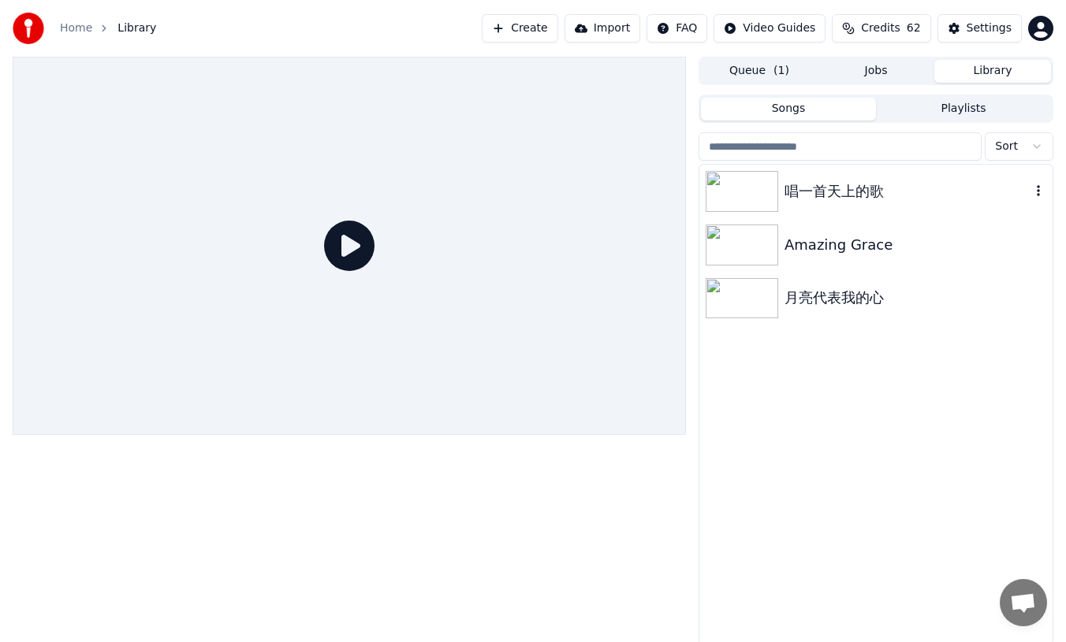
click at [800, 203] on div "唱一首天上的歌" at bounding box center [875, 192] width 353 height 54
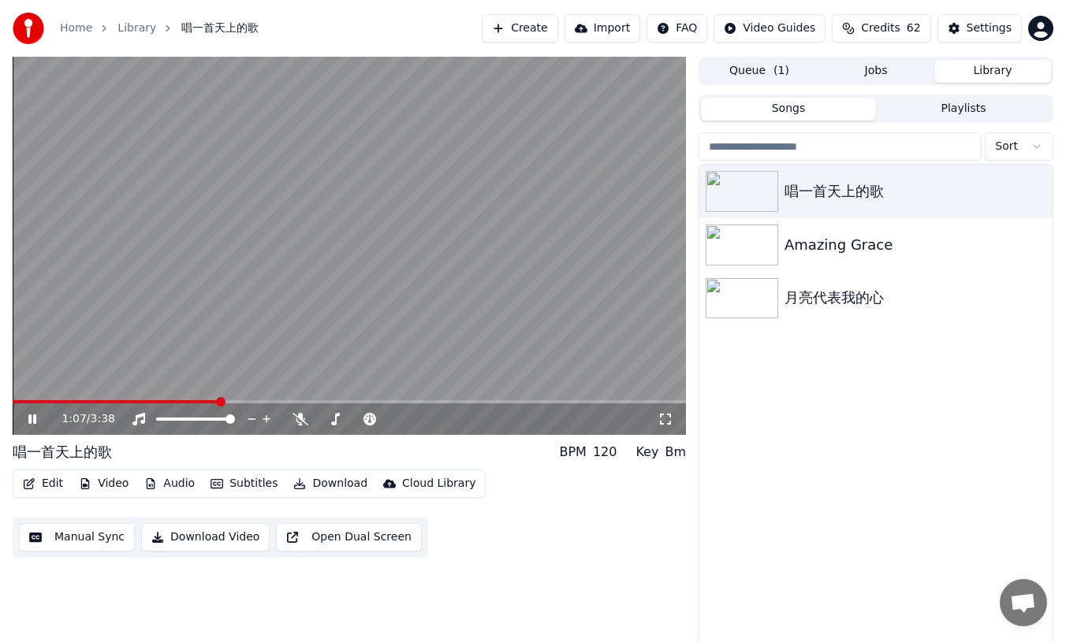
click at [218, 400] on span at bounding box center [349, 401] width 673 height 3
click at [317, 400] on span at bounding box center [349, 401] width 673 height 3
click at [380, 404] on div "1:41 / 3:38" at bounding box center [349, 420] width 673 height 32
click at [378, 397] on video at bounding box center [349, 246] width 673 height 378
click at [378, 403] on span at bounding box center [349, 401] width 673 height 3
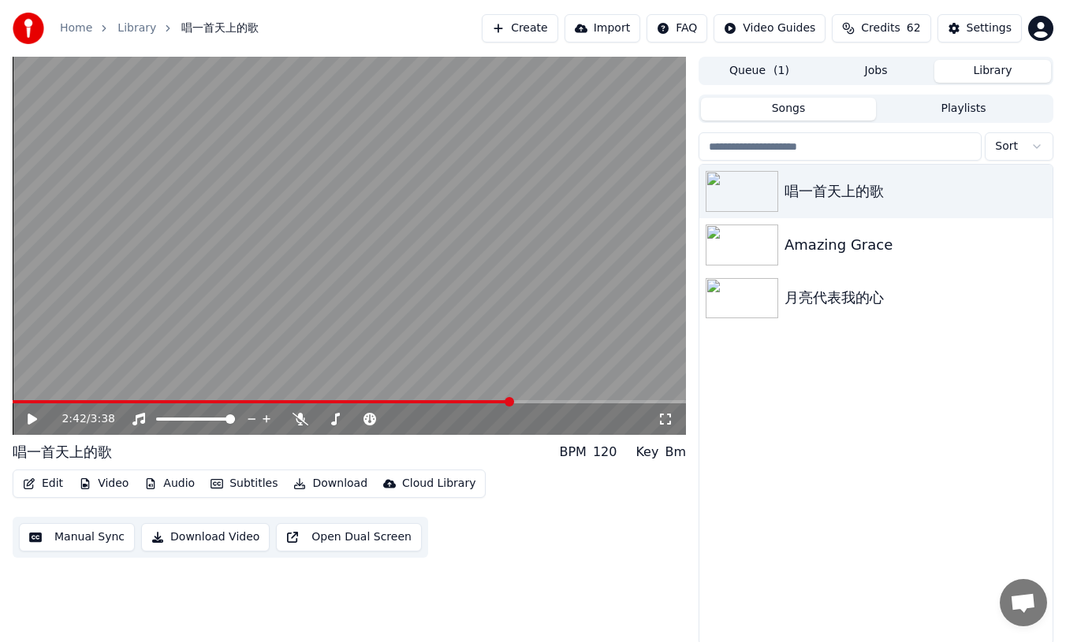
click at [511, 403] on span at bounding box center [349, 401] width 673 height 3
click at [642, 405] on div "2:42 / 3:38" at bounding box center [349, 420] width 673 height 32
click at [651, 400] on span at bounding box center [349, 401] width 673 height 3
click at [620, 398] on video at bounding box center [349, 246] width 673 height 378
click at [598, 400] on video at bounding box center [349, 246] width 673 height 378
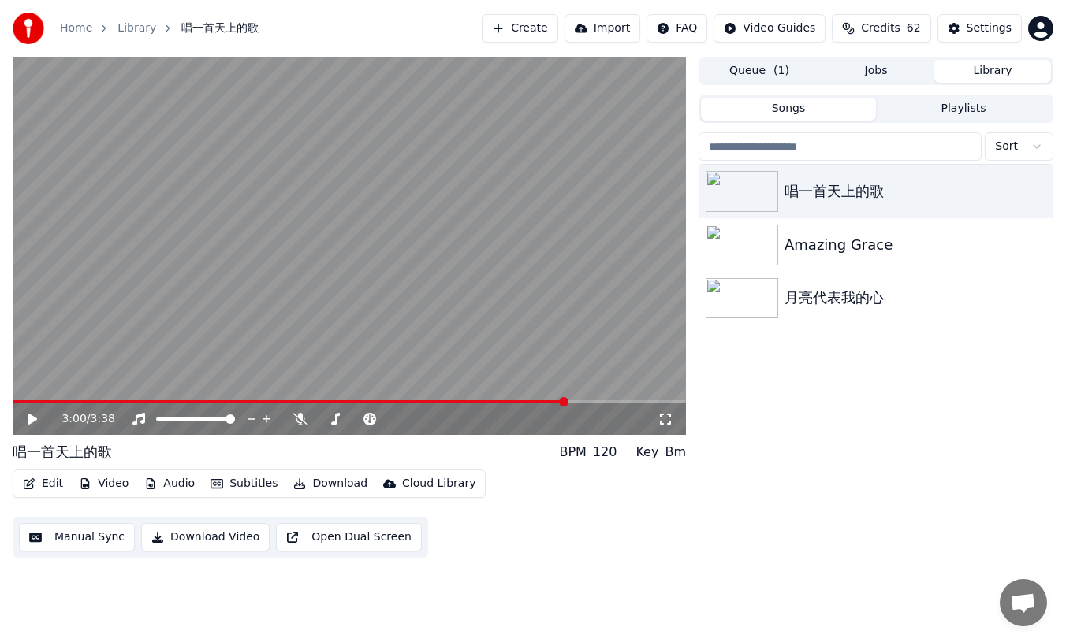
click at [567, 400] on span at bounding box center [290, 401] width 554 height 3
click at [593, 401] on span at bounding box center [349, 401] width 673 height 3
click at [605, 404] on span at bounding box center [349, 401] width 673 height 3
click at [43, 479] on button "Edit" at bounding box center [43, 484] width 53 height 22
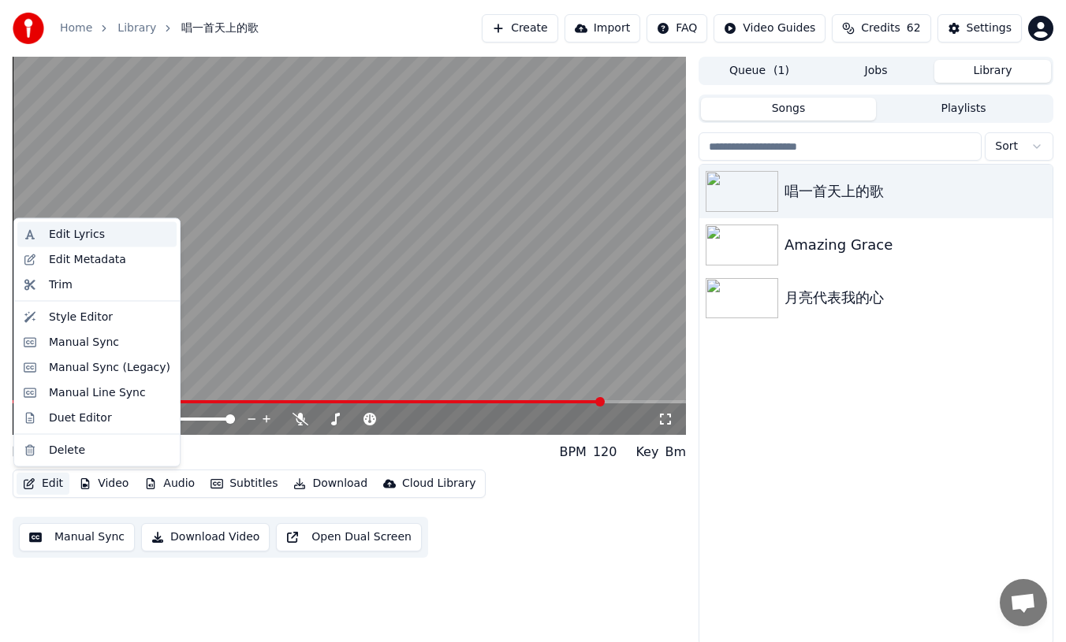
click at [80, 229] on div "Edit Lyrics" at bounding box center [77, 235] width 56 height 16
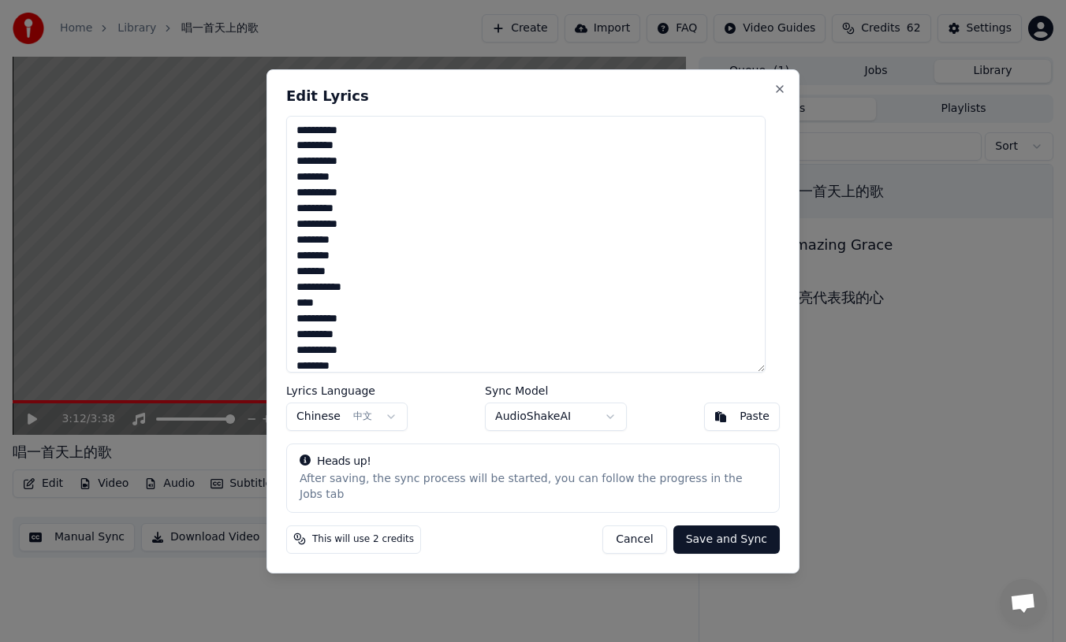
click at [705, 533] on button "Save and Sync" at bounding box center [726, 539] width 106 height 28
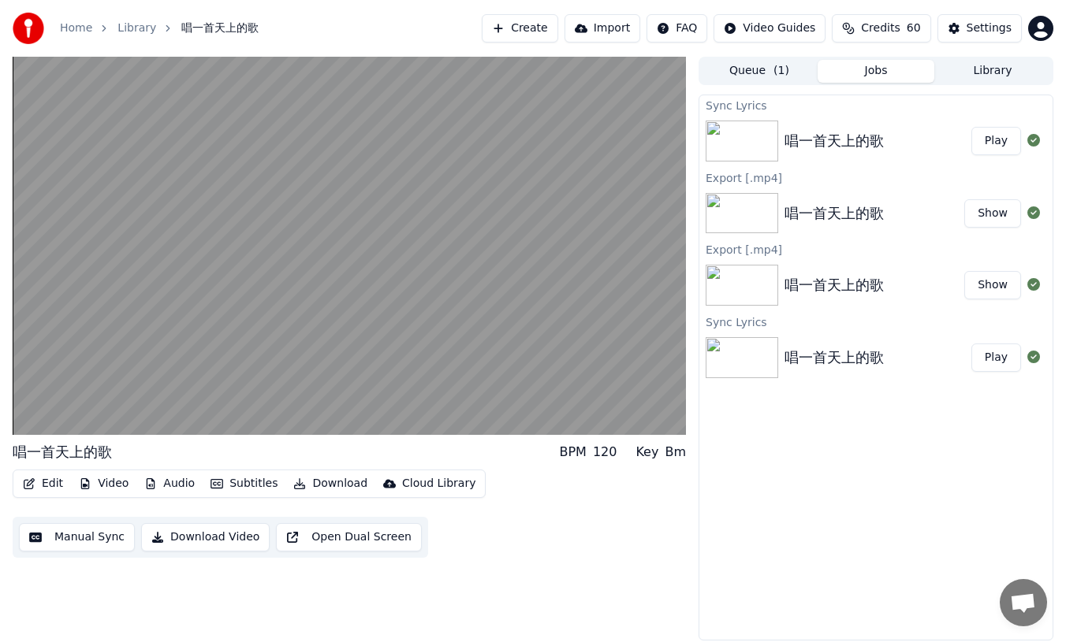
click at [989, 146] on button "Play" at bounding box center [996, 141] width 50 height 28
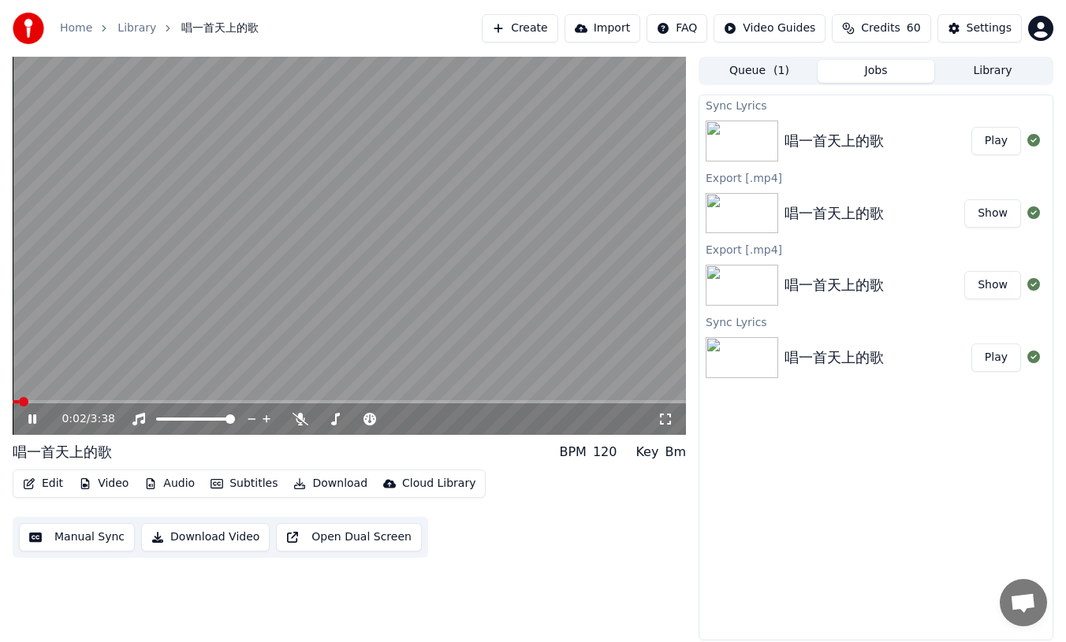
click at [269, 400] on span at bounding box center [349, 401] width 673 height 3
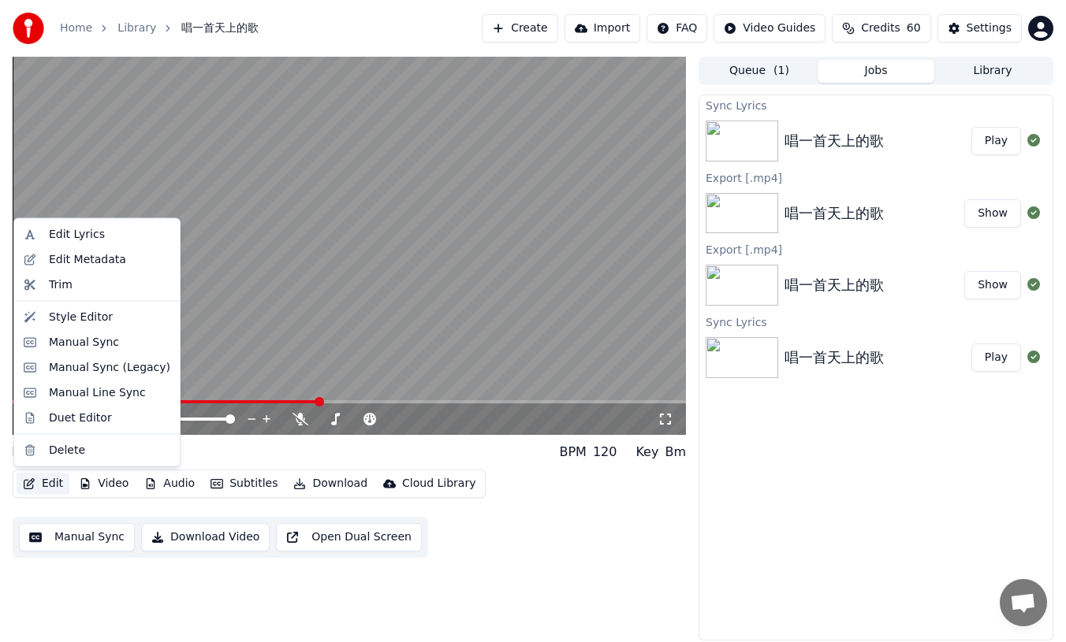
click at [46, 482] on button "Edit" at bounding box center [43, 484] width 53 height 22
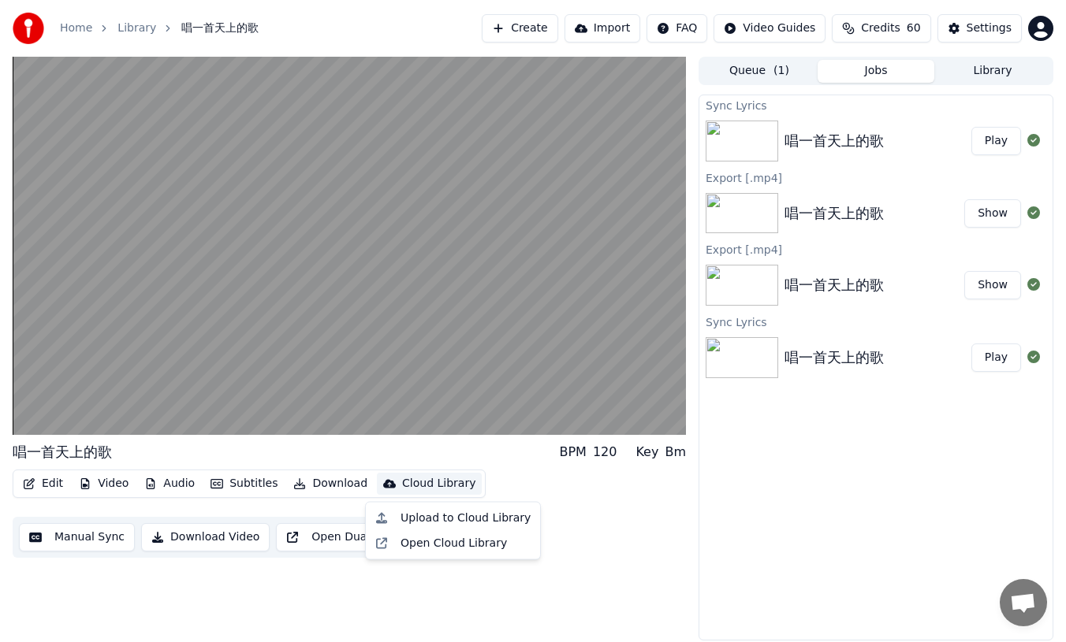
click at [546, 549] on div "Edit Video Audio Subtitles Download Cloud Library Manual Sync Download Video Op…" at bounding box center [349, 514] width 673 height 88
click at [101, 542] on button "Manual Sync" at bounding box center [77, 537] width 116 height 28
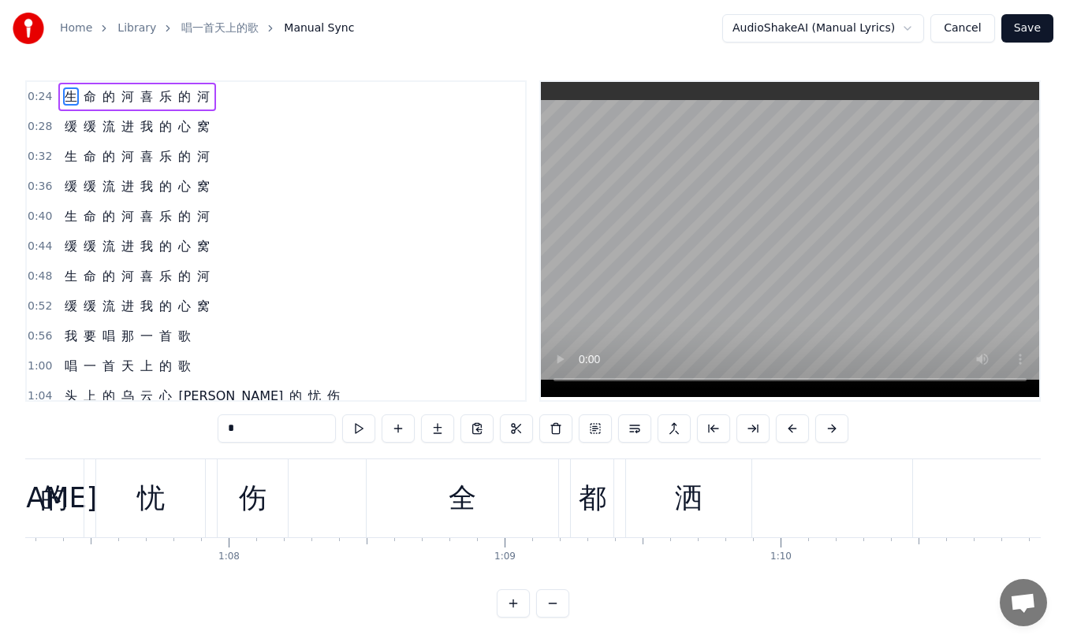
scroll to position [0, 18841]
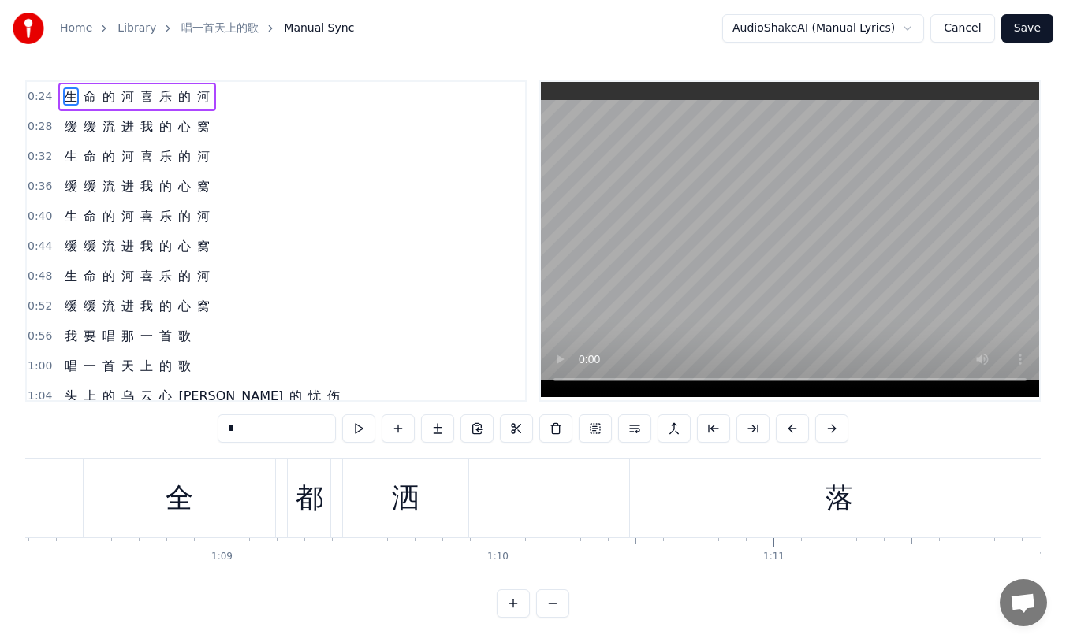
click at [794, 499] on div "落" at bounding box center [839, 499] width 418 height 78
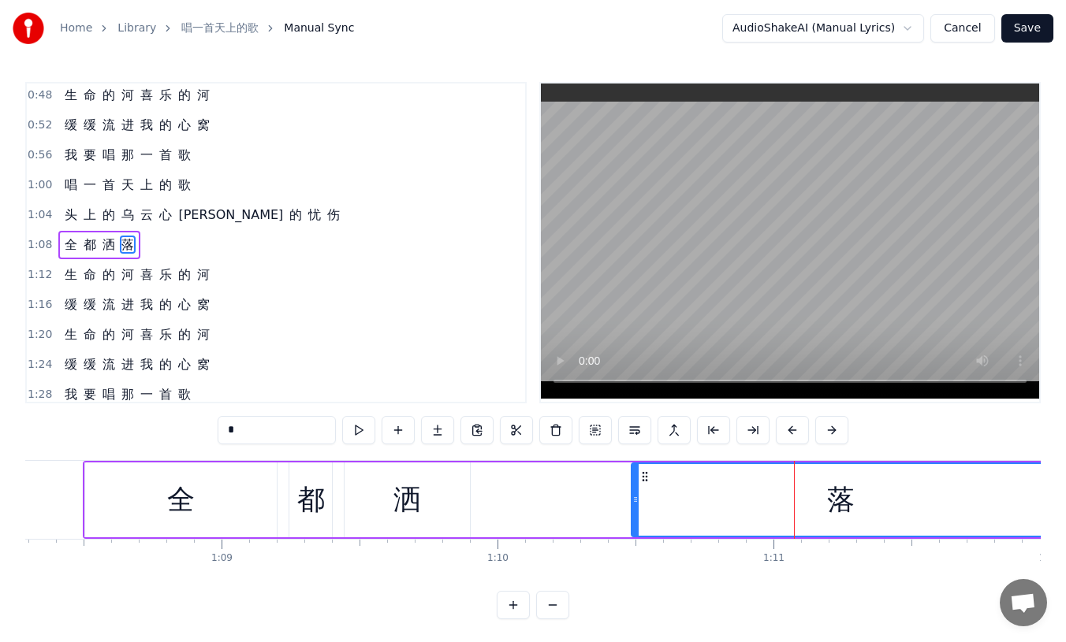
scroll to position [185, 0]
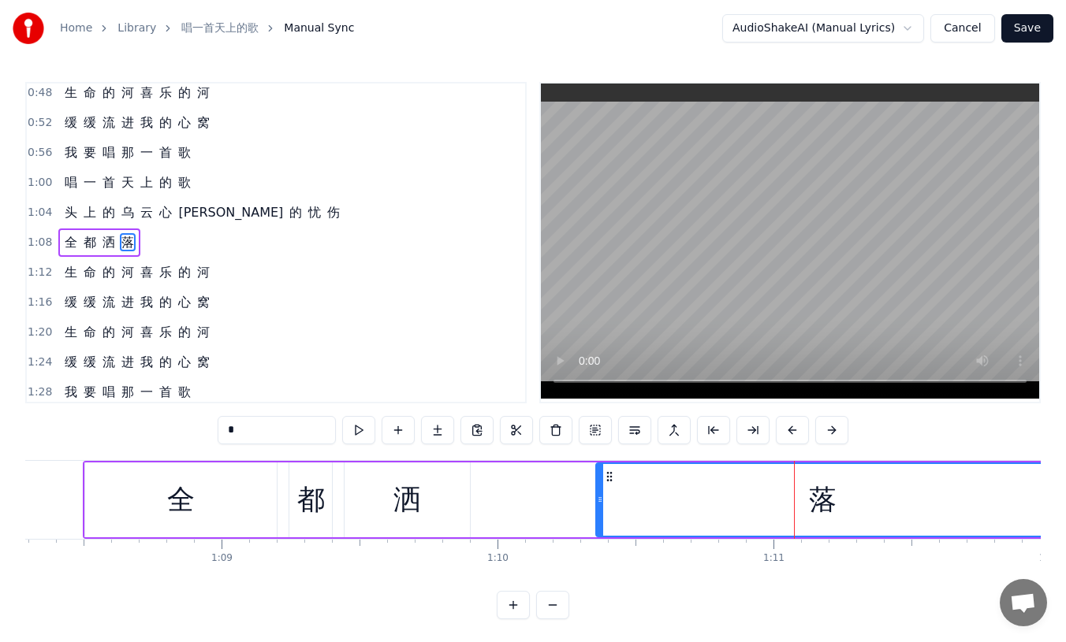
drag, startPoint x: 635, startPoint y: 501, endPoint x: 597, endPoint y: 498, distance: 38.0
click at [597, 498] on icon at bounding box center [600, 499] width 6 height 13
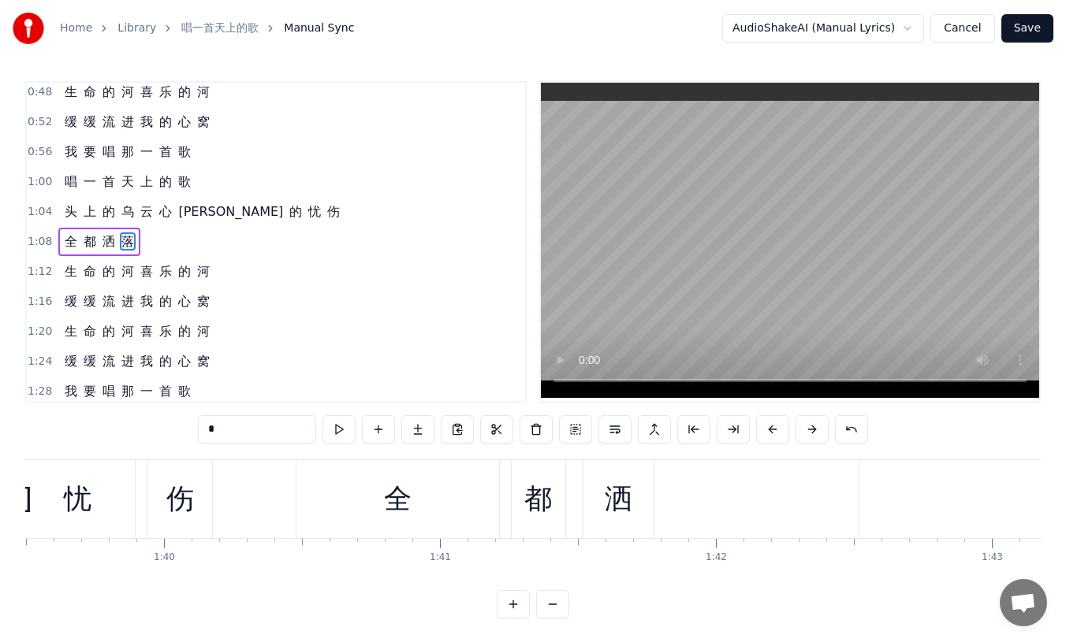
scroll to position [0, 27458]
click at [301, 504] on div "全" at bounding box center [391, 499] width 203 height 78
type input "*"
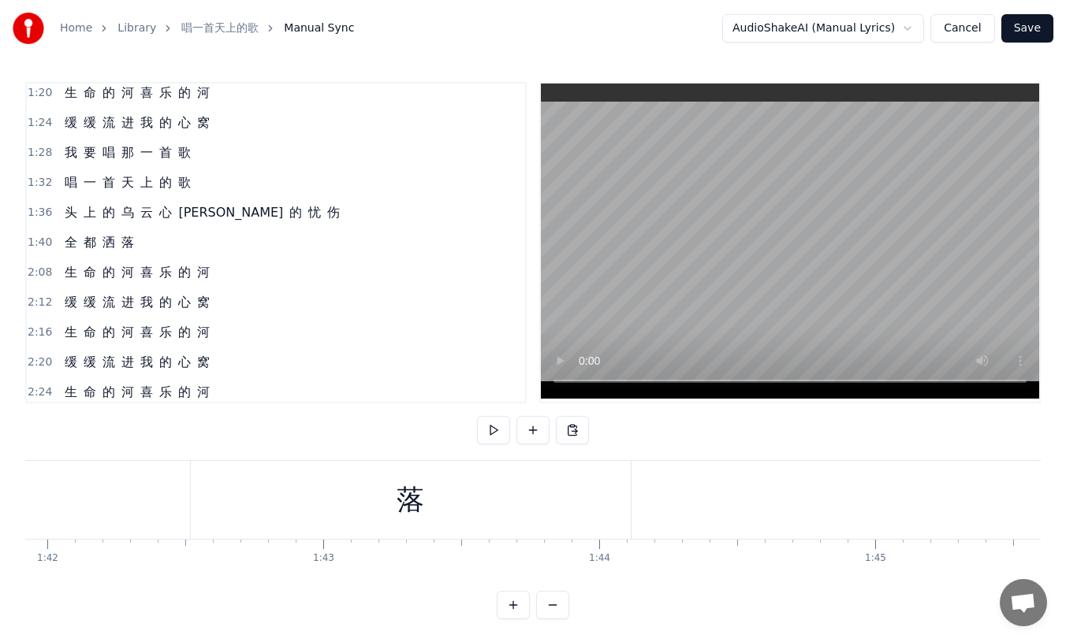
scroll to position [0, 28088]
click at [620, 513] on div "落" at bounding box center [443, 500] width 440 height 78
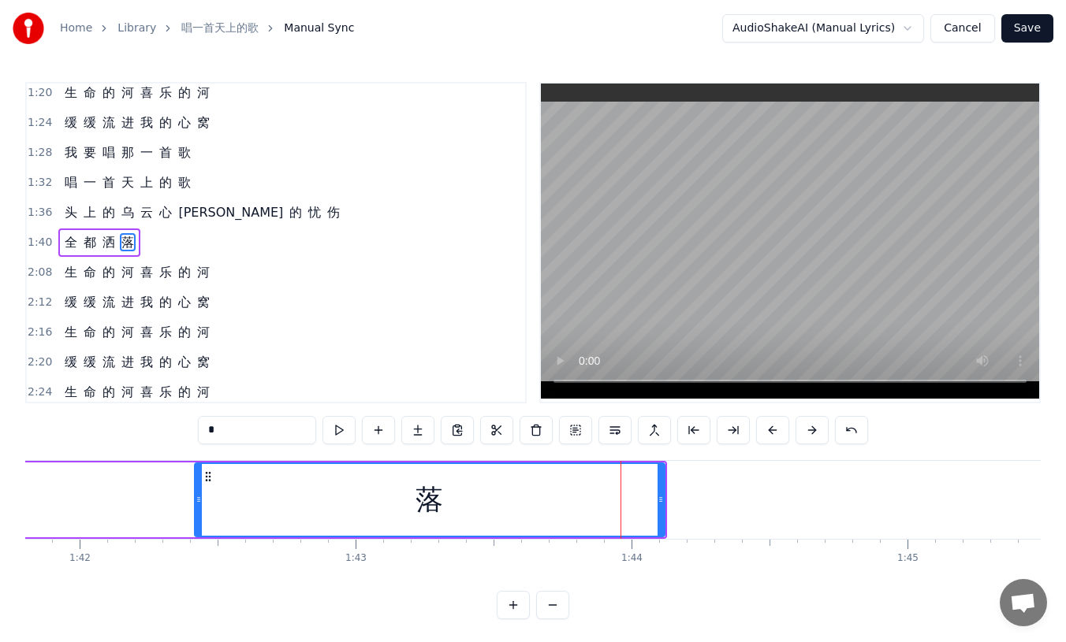
drag, startPoint x: 227, startPoint y: 500, endPoint x: 196, endPoint y: 498, distance: 30.8
click at [196, 498] on icon at bounding box center [199, 499] width 6 height 13
click at [171, 455] on div "0:24 生 命 的 河 喜 乐 的 河 0:28 缓 缓 流 进 我 的 心 窝 0:32 生 命 的 河 喜 乐 的 河 0:36 缓 缓 流 进 我 的…" at bounding box center [532, 351] width 1015 height 538
click at [163, 479] on div "全 都 洒 落" at bounding box center [162, 500] width 1007 height 78
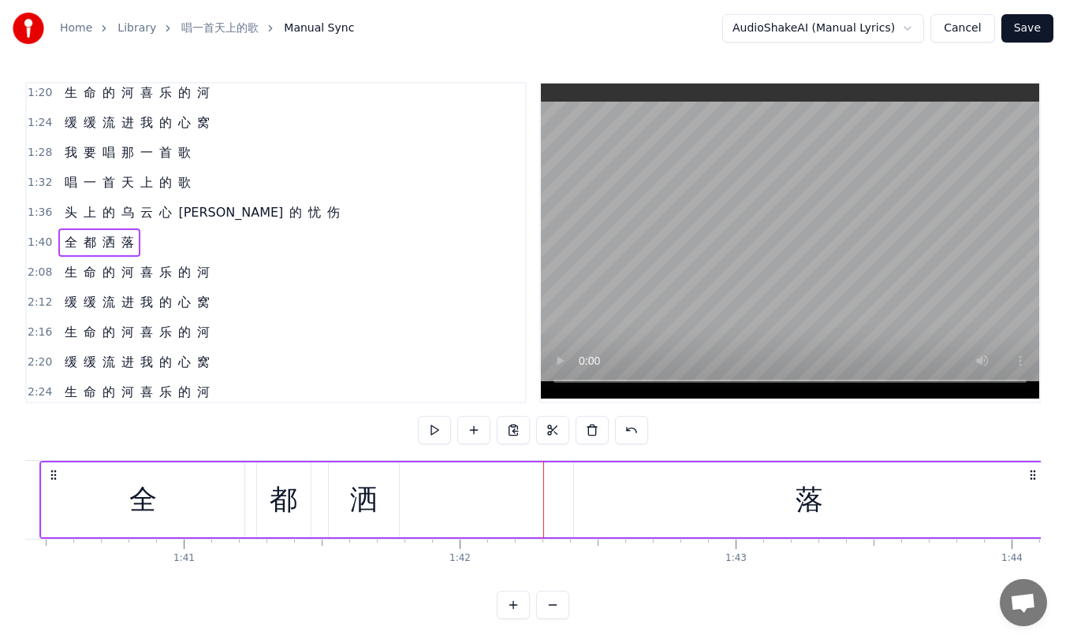
scroll to position [0, 27721]
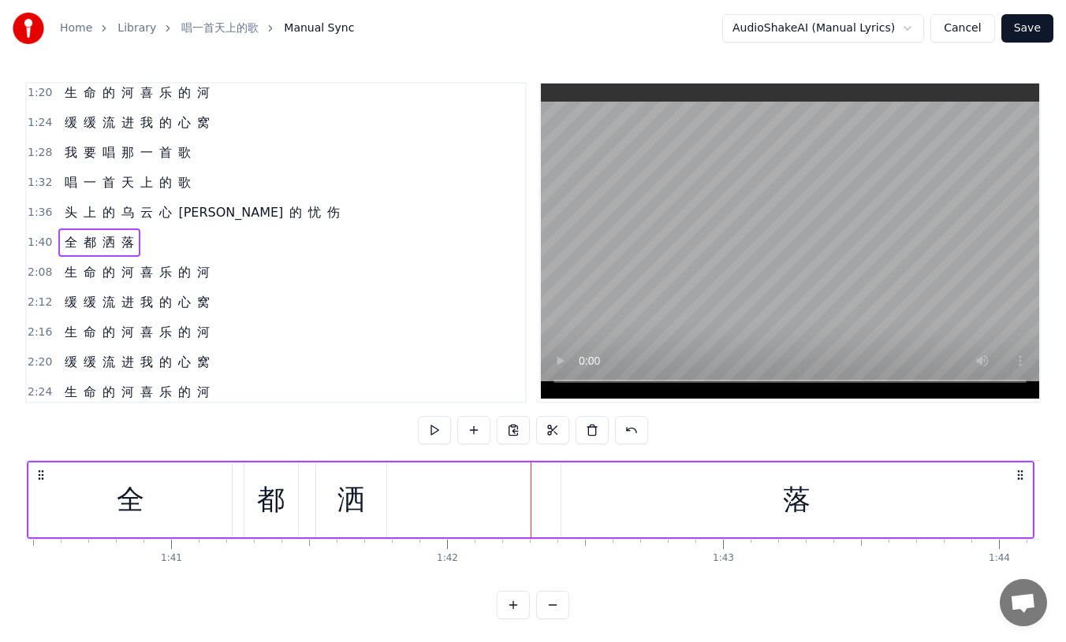
click at [576, 508] on div "落" at bounding box center [796, 500] width 471 height 75
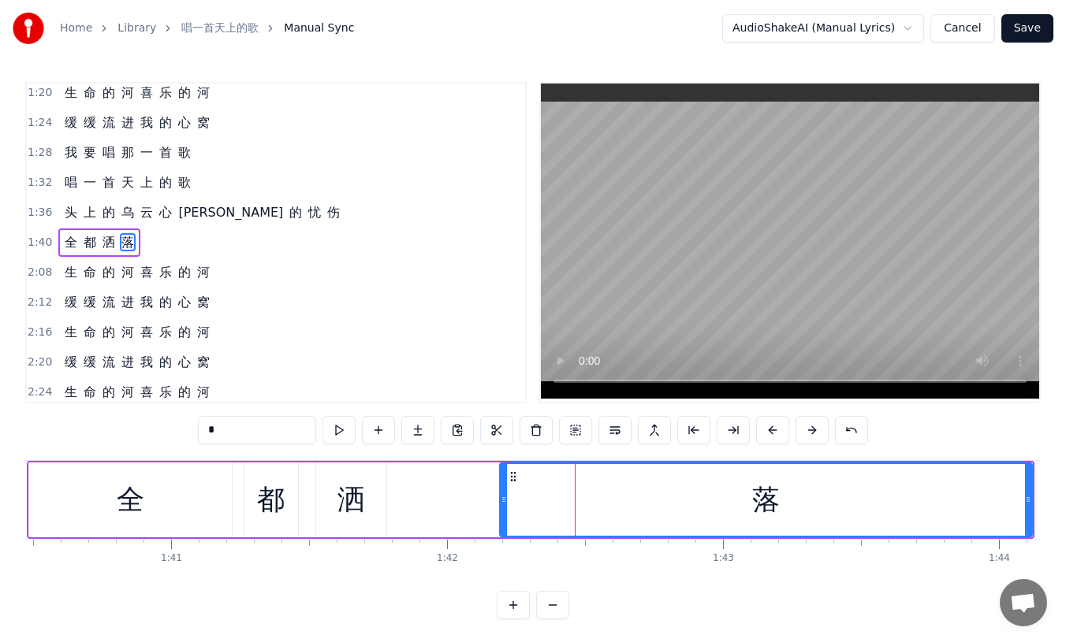
drag, startPoint x: 565, startPoint y: 501, endPoint x: 501, endPoint y: 499, distance: 64.7
click at [501, 499] on icon at bounding box center [504, 499] width 6 height 13
click at [358, 509] on div "洒" at bounding box center [351, 500] width 28 height 42
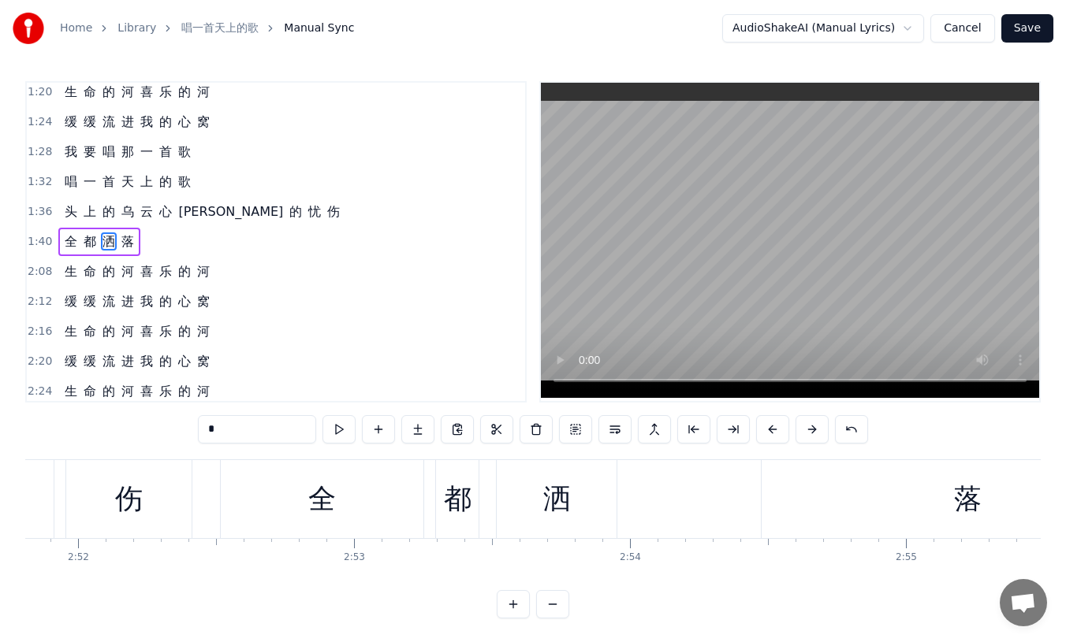
scroll to position [0, 47552]
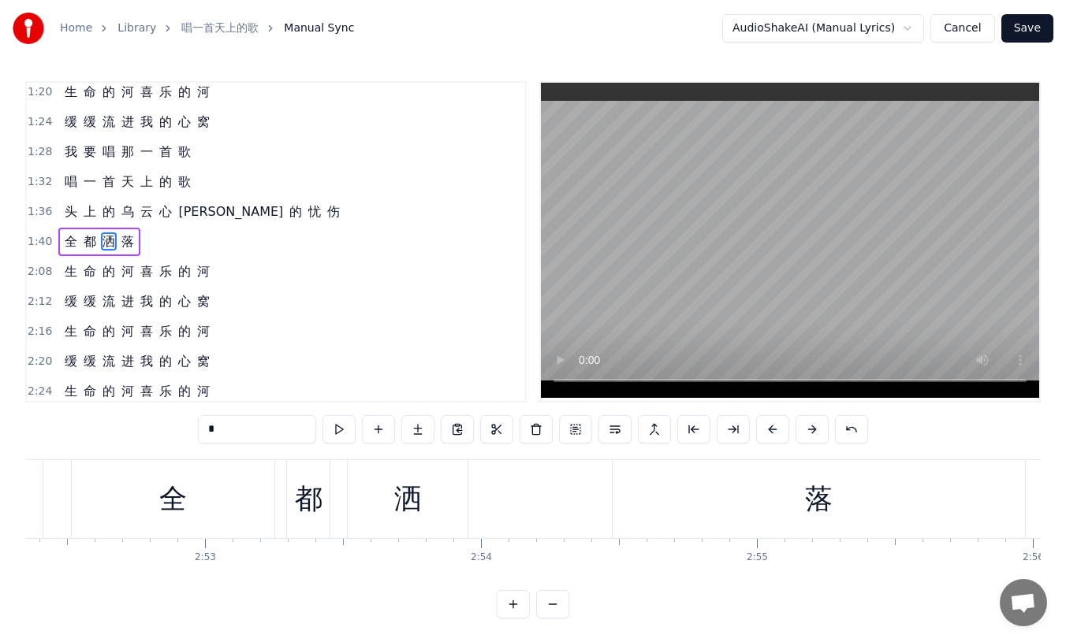
click at [627, 505] on div "落" at bounding box center [819, 499] width 412 height 78
type input "*"
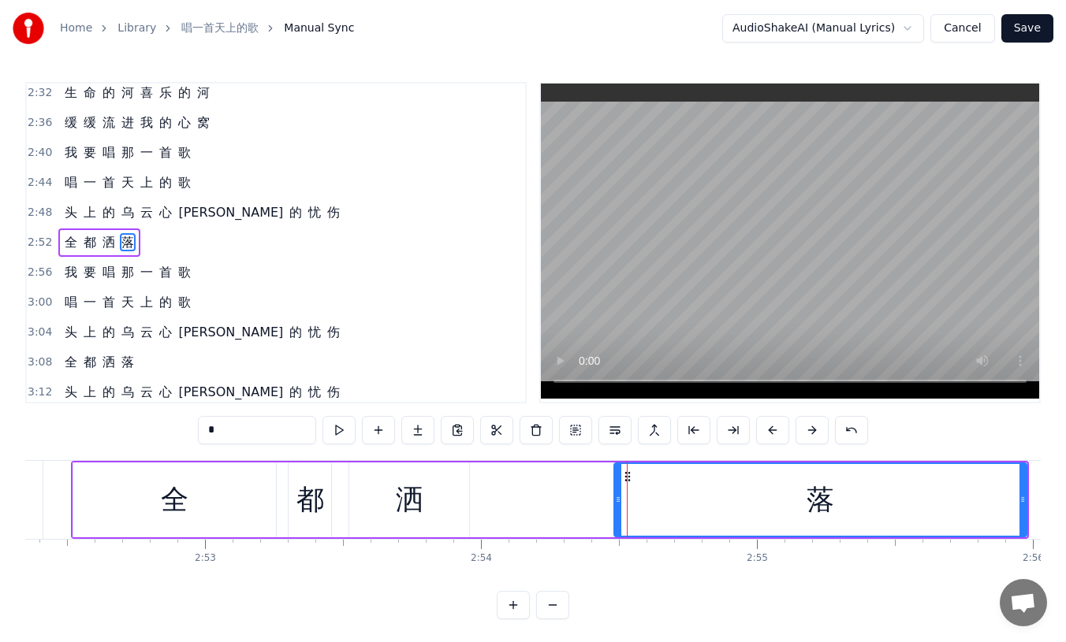
scroll to position [784, 0]
drag, startPoint x: 617, startPoint y: 498, endPoint x: 564, endPoint y: 494, distance: 53.0
click at [564, 494] on icon at bounding box center [566, 499] width 6 height 13
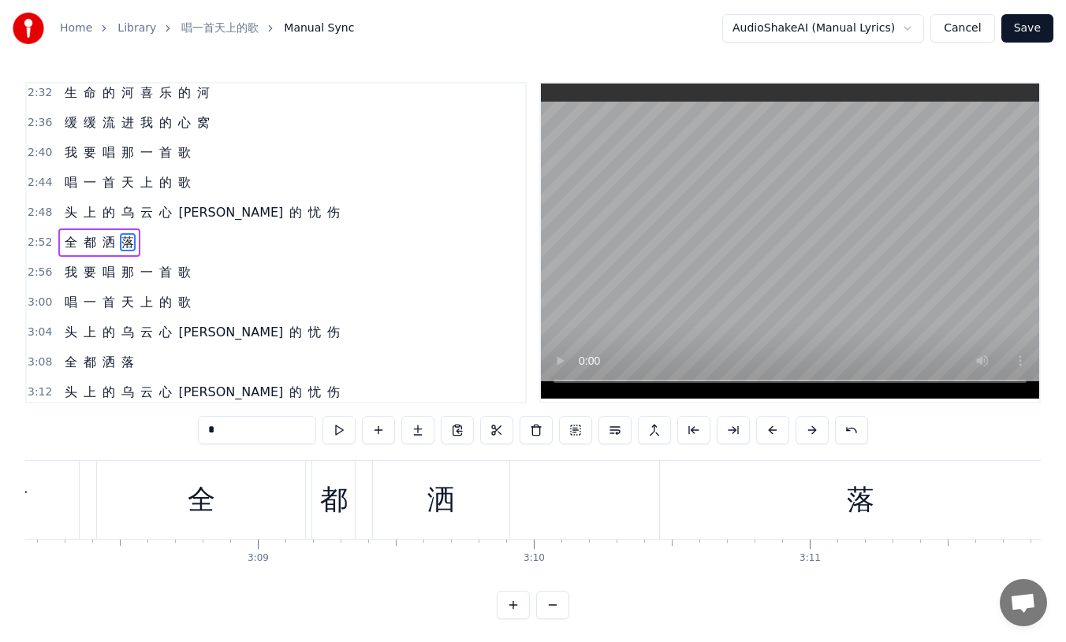
scroll to position [0, 51919]
click at [666, 502] on div "落" at bounding box center [855, 500] width 401 height 78
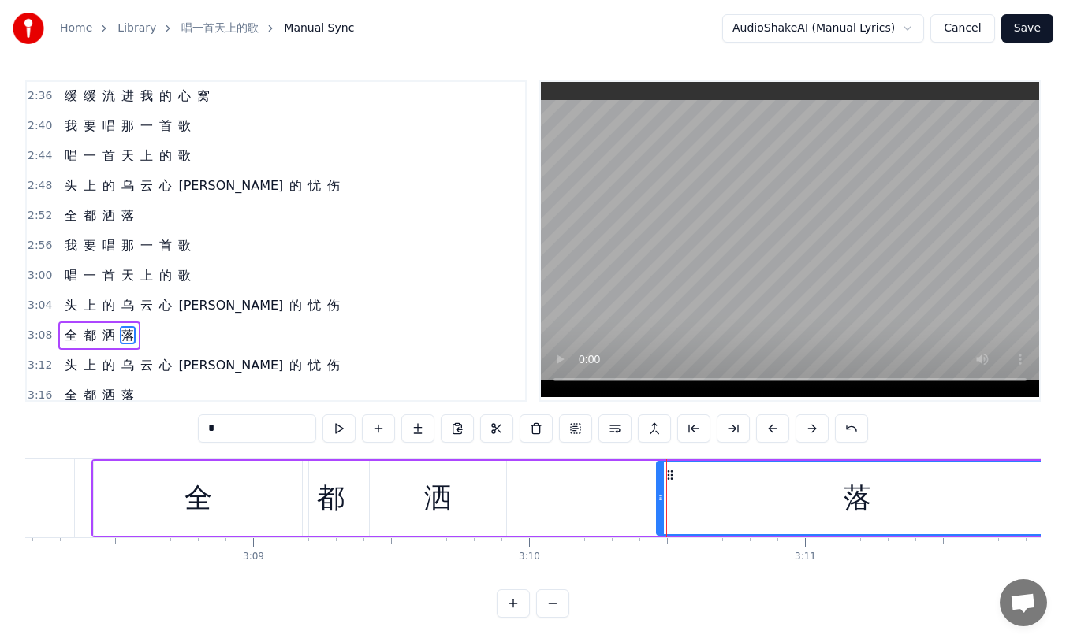
scroll to position [820, 0]
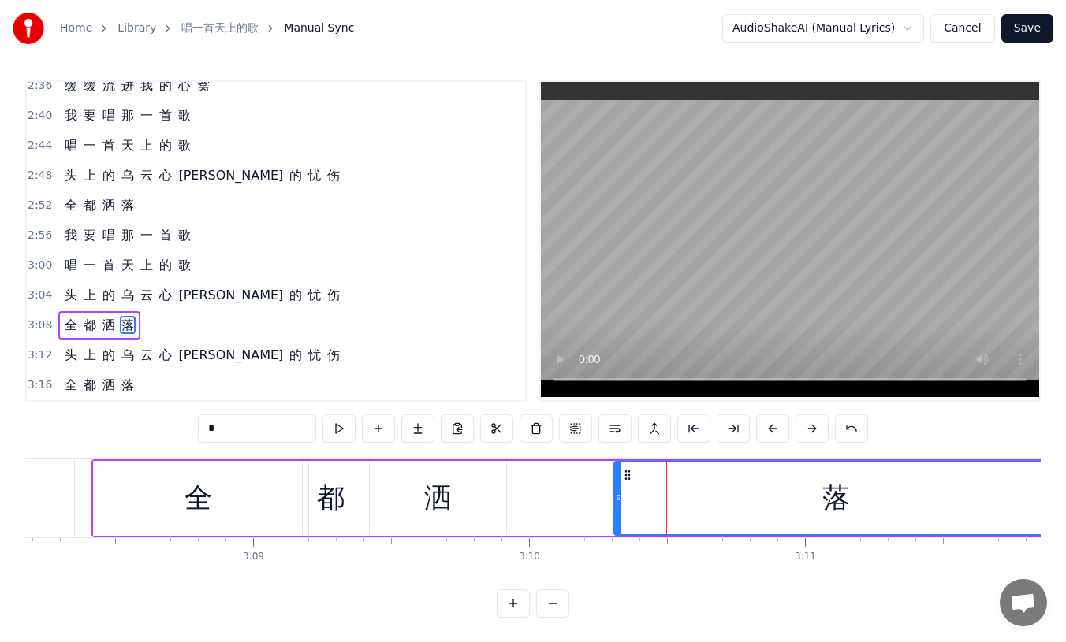
drag, startPoint x: 662, startPoint y: 498, endPoint x: 620, endPoint y: 497, distance: 42.6
click at [620, 497] on icon at bounding box center [618, 498] width 6 height 13
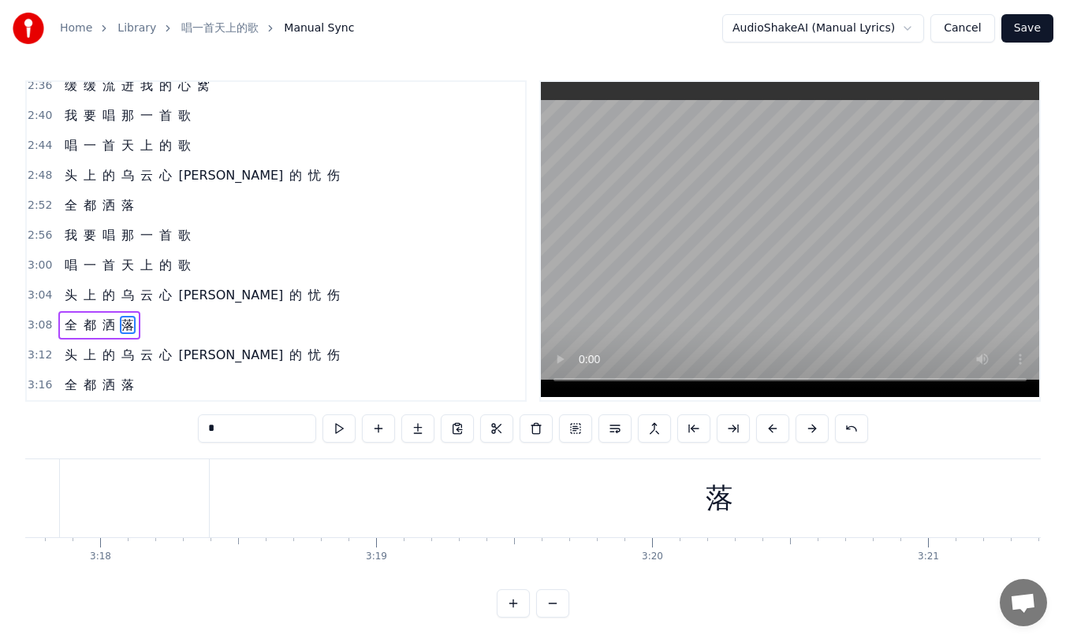
scroll to position [0, 54544]
click at [758, 498] on div "落" at bounding box center [730, 499] width 1019 height 78
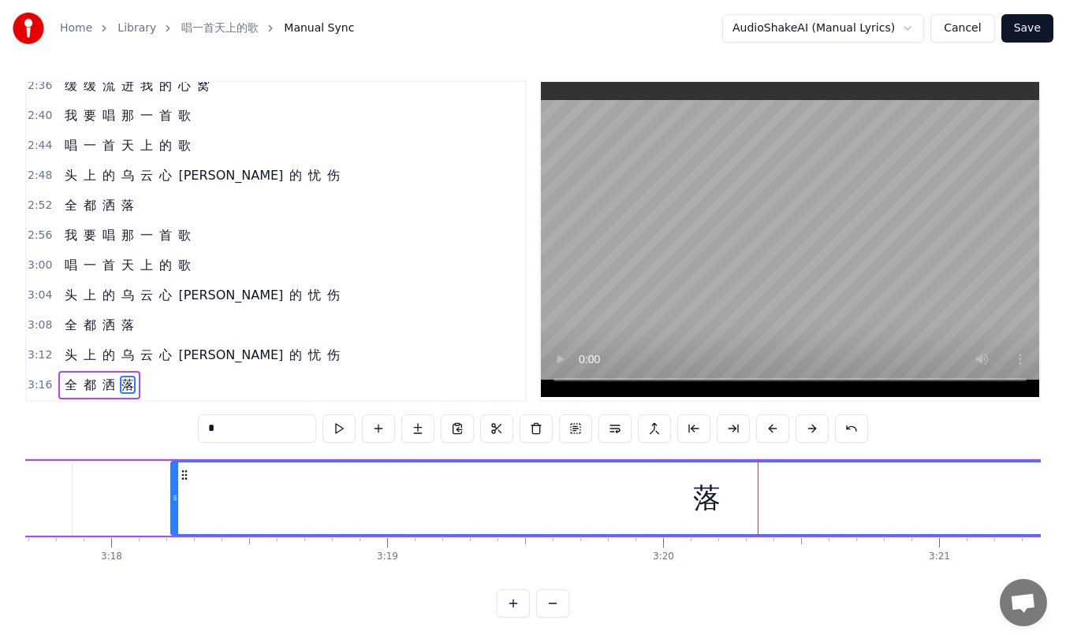
drag, startPoint x: 223, startPoint y: 490, endPoint x: 173, endPoint y: 490, distance: 49.7
click at [173, 490] on div at bounding box center [175, 499] width 6 height 72
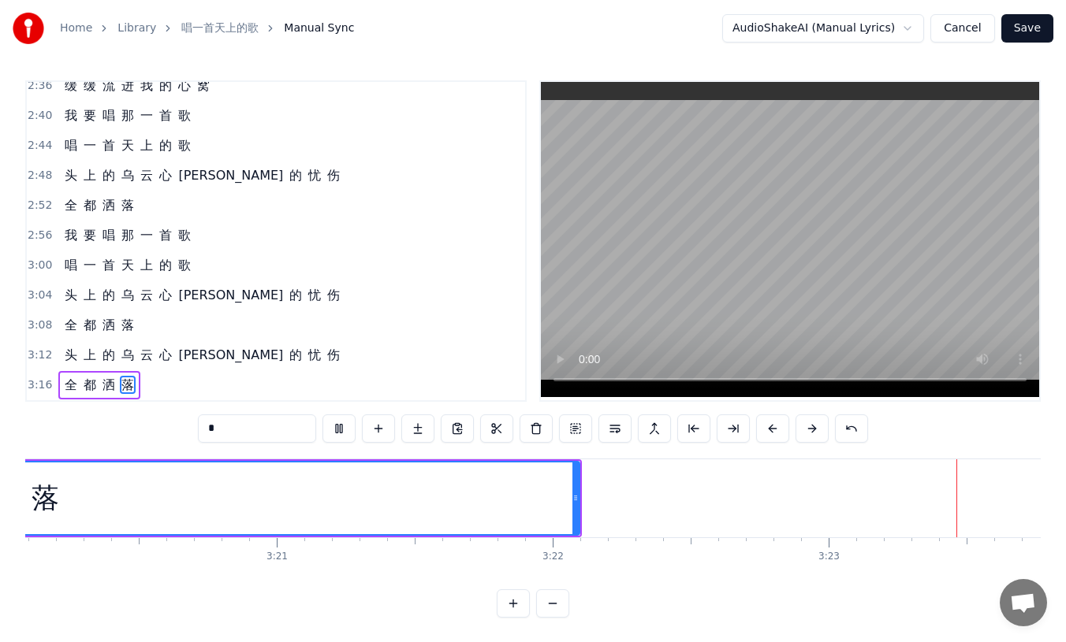
scroll to position [0, 55578]
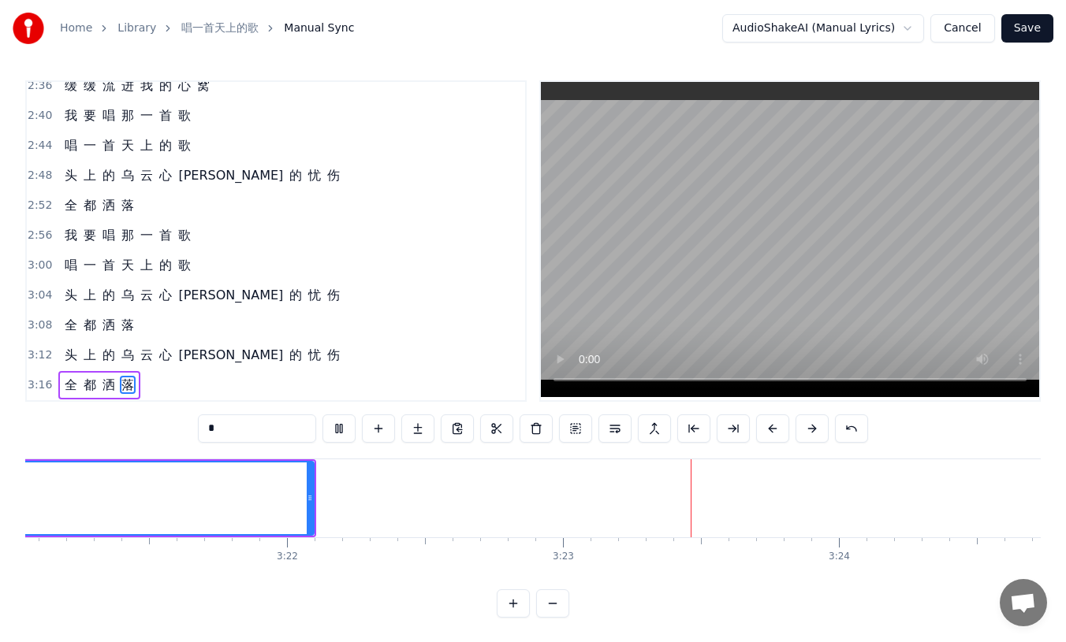
click at [1025, 26] on button "Save" at bounding box center [1027, 28] width 52 height 28
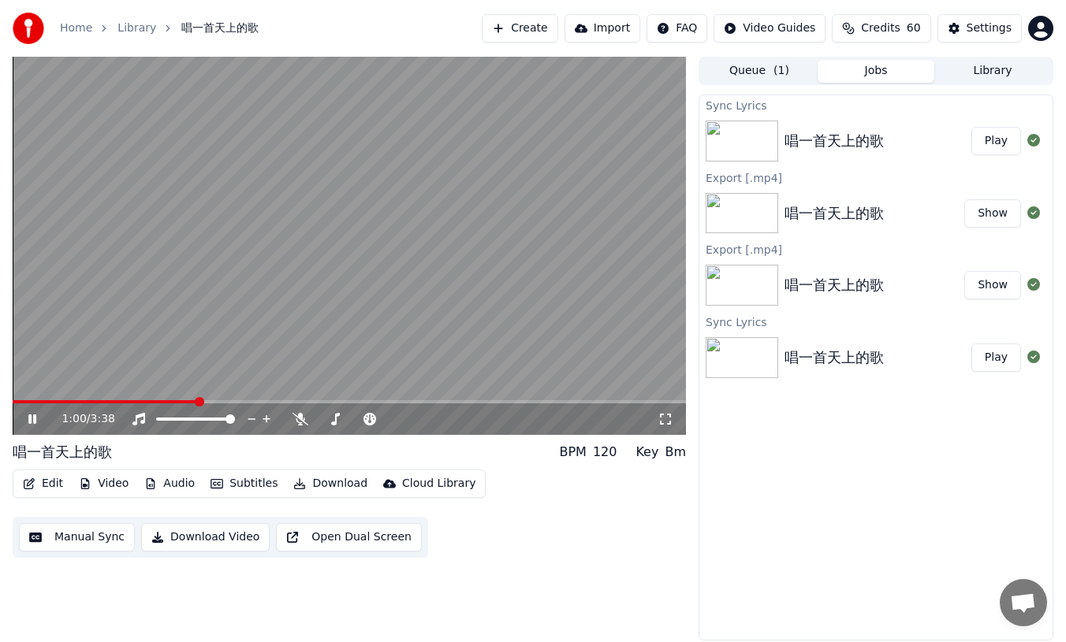
click at [199, 403] on span at bounding box center [349, 401] width 673 height 3
click at [334, 402] on span at bounding box center [349, 401] width 673 height 3
click at [411, 399] on video at bounding box center [349, 246] width 673 height 378
click at [414, 401] on span at bounding box center [349, 401] width 673 height 3
click at [433, 402] on span at bounding box center [349, 401] width 673 height 3
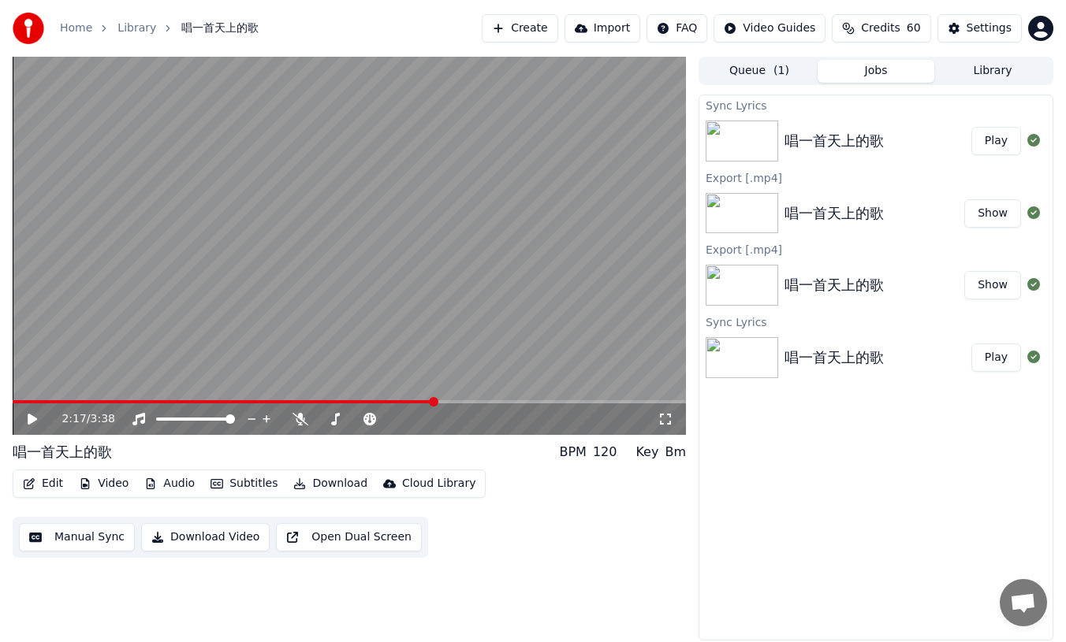
click at [451, 399] on video at bounding box center [349, 246] width 673 height 378
click at [478, 401] on span at bounding box center [349, 401] width 673 height 3
click at [503, 401] on span at bounding box center [349, 401] width 673 height 3
click at [534, 403] on span at bounding box center [349, 401] width 673 height 3
click at [565, 398] on video at bounding box center [349, 246] width 673 height 378
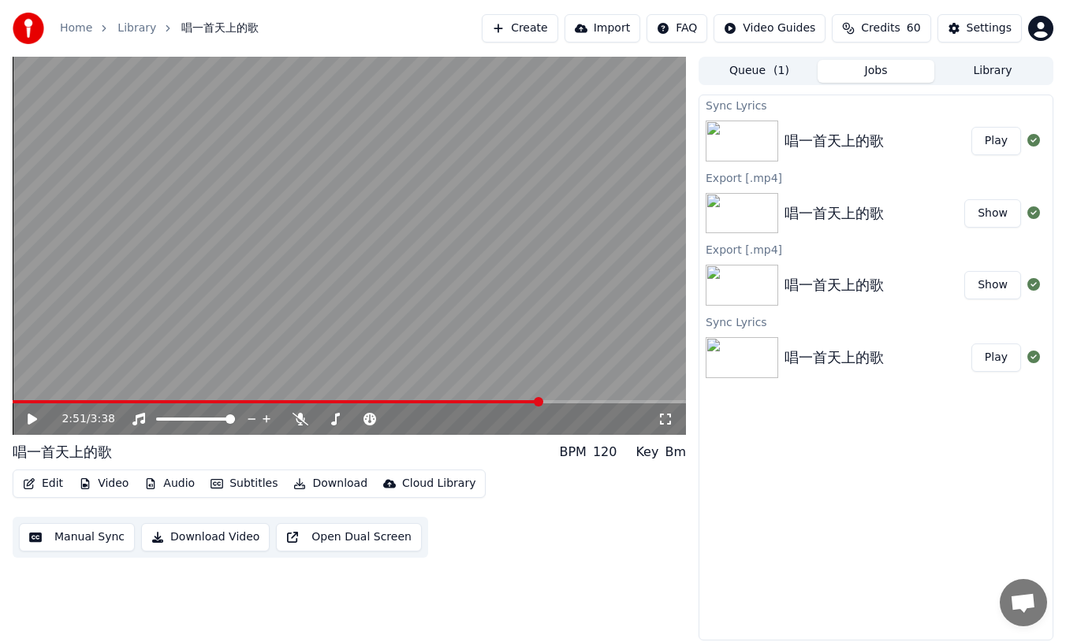
click at [597, 401] on span at bounding box center [349, 401] width 673 height 3
click at [627, 402] on span at bounding box center [349, 401] width 673 height 3
click at [89, 397] on video at bounding box center [349, 246] width 673 height 378
click at [136, 398] on video at bounding box center [349, 246] width 673 height 378
click at [182, 400] on span at bounding box center [97, 401] width 169 height 3
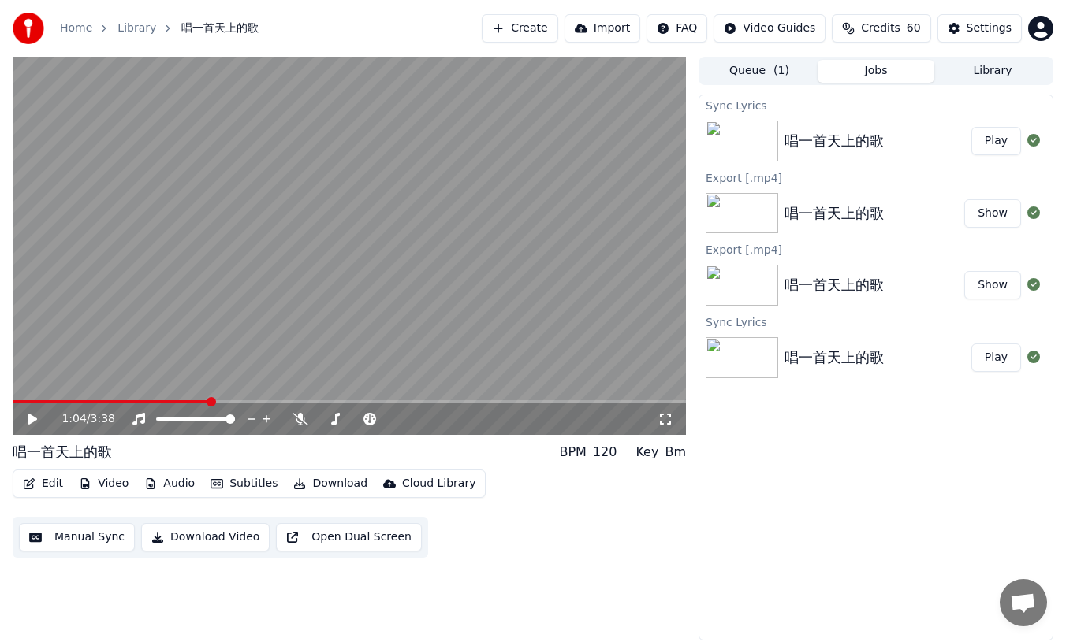
click at [210, 400] on span at bounding box center [349, 401] width 673 height 3
click at [300, 402] on span at bounding box center [349, 401] width 673 height 3
click at [337, 400] on span at bounding box center [349, 401] width 673 height 3
click at [360, 400] on span at bounding box center [349, 401] width 673 height 3
click at [382, 402] on span at bounding box center [349, 401] width 673 height 3
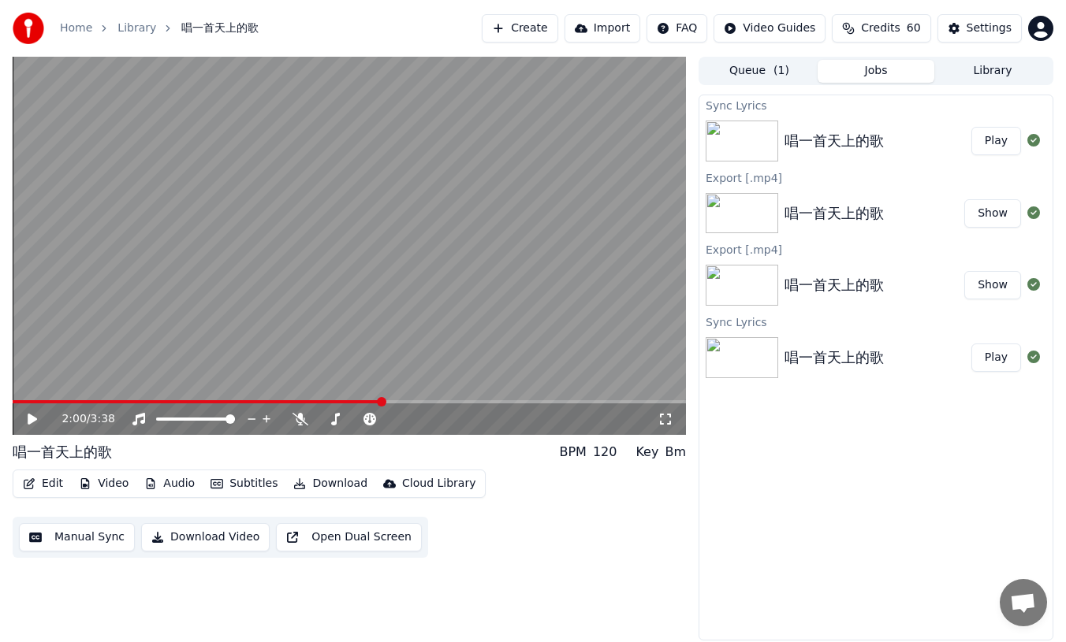
click at [405, 404] on div "2:00 / 3:38" at bounding box center [349, 420] width 673 height 32
click at [415, 404] on span at bounding box center [349, 401] width 673 height 3
click at [451, 402] on span at bounding box center [349, 401] width 673 height 3
click at [473, 401] on span at bounding box center [349, 401] width 673 height 3
click at [497, 402] on span at bounding box center [349, 401] width 673 height 3
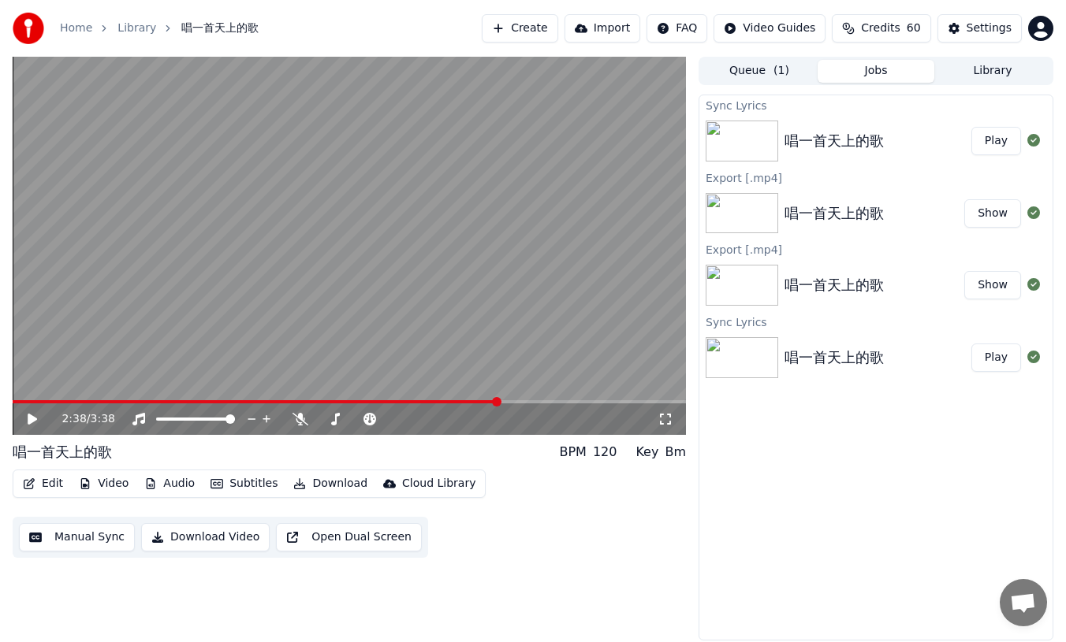
click at [523, 399] on video at bounding box center [349, 246] width 673 height 378
click at [539, 400] on video at bounding box center [349, 246] width 673 height 378
click at [533, 399] on video at bounding box center [349, 246] width 673 height 378
click at [527, 397] on video at bounding box center [349, 246] width 673 height 378
click at [527, 403] on span at bounding box center [349, 401] width 673 height 3
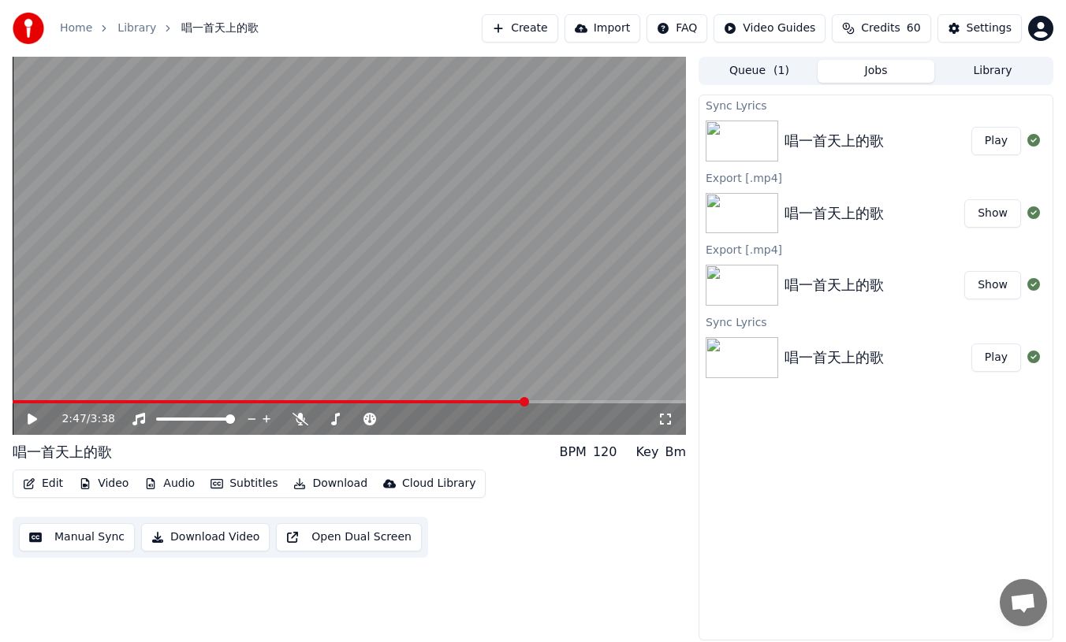
click at [553, 403] on span at bounding box center [349, 401] width 673 height 3
click at [588, 404] on div "2:56 / 3:38" at bounding box center [349, 420] width 673 height 32
click at [598, 400] on video at bounding box center [349, 246] width 673 height 378
click at [616, 402] on span at bounding box center [349, 401] width 673 height 3
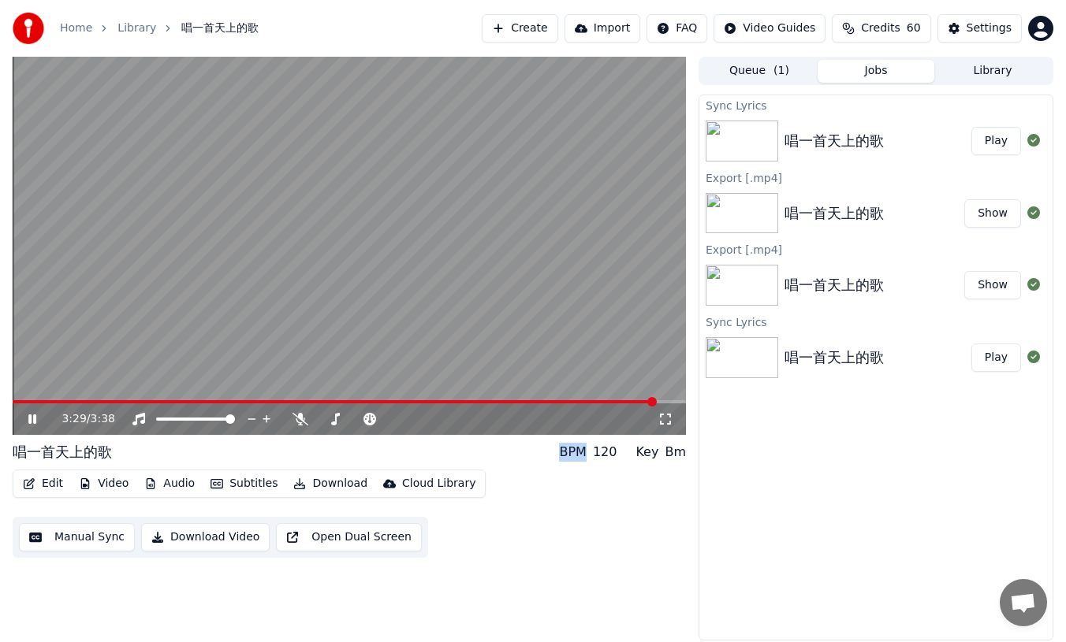
click at [655, 400] on span at bounding box center [349, 401] width 673 height 3
click at [196, 535] on button "Download Video" at bounding box center [205, 537] width 128 height 28
click at [989, 145] on button "Show" at bounding box center [992, 141] width 57 height 28
